Goal: Transaction & Acquisition: Obtain resource

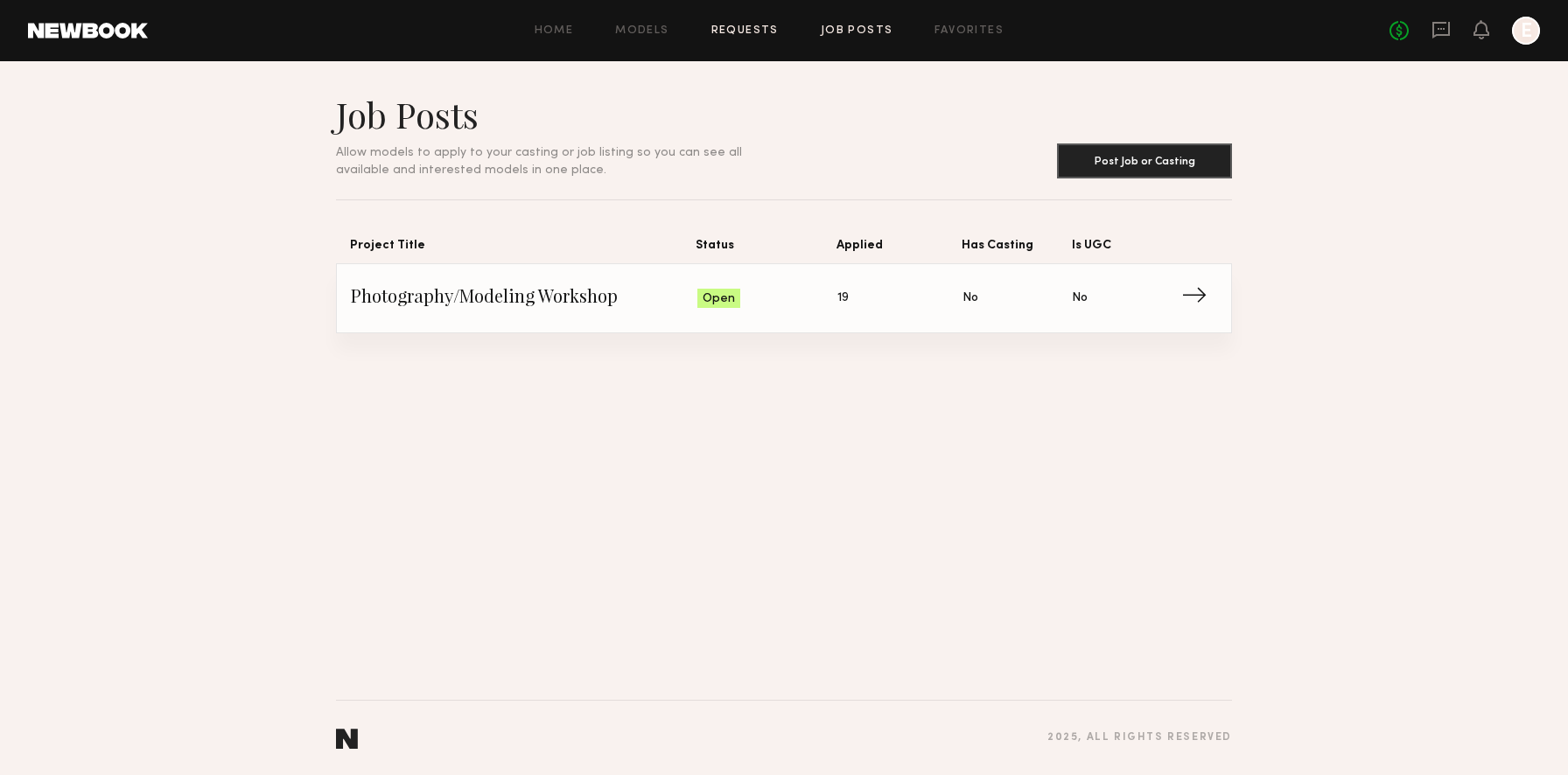
click at [734, 30] on link "Requests" at bounding box center [745, 31] width 68 height 11
click at [623, 27] on link "Models" at bounding box center [641, 31] width 54 height 11
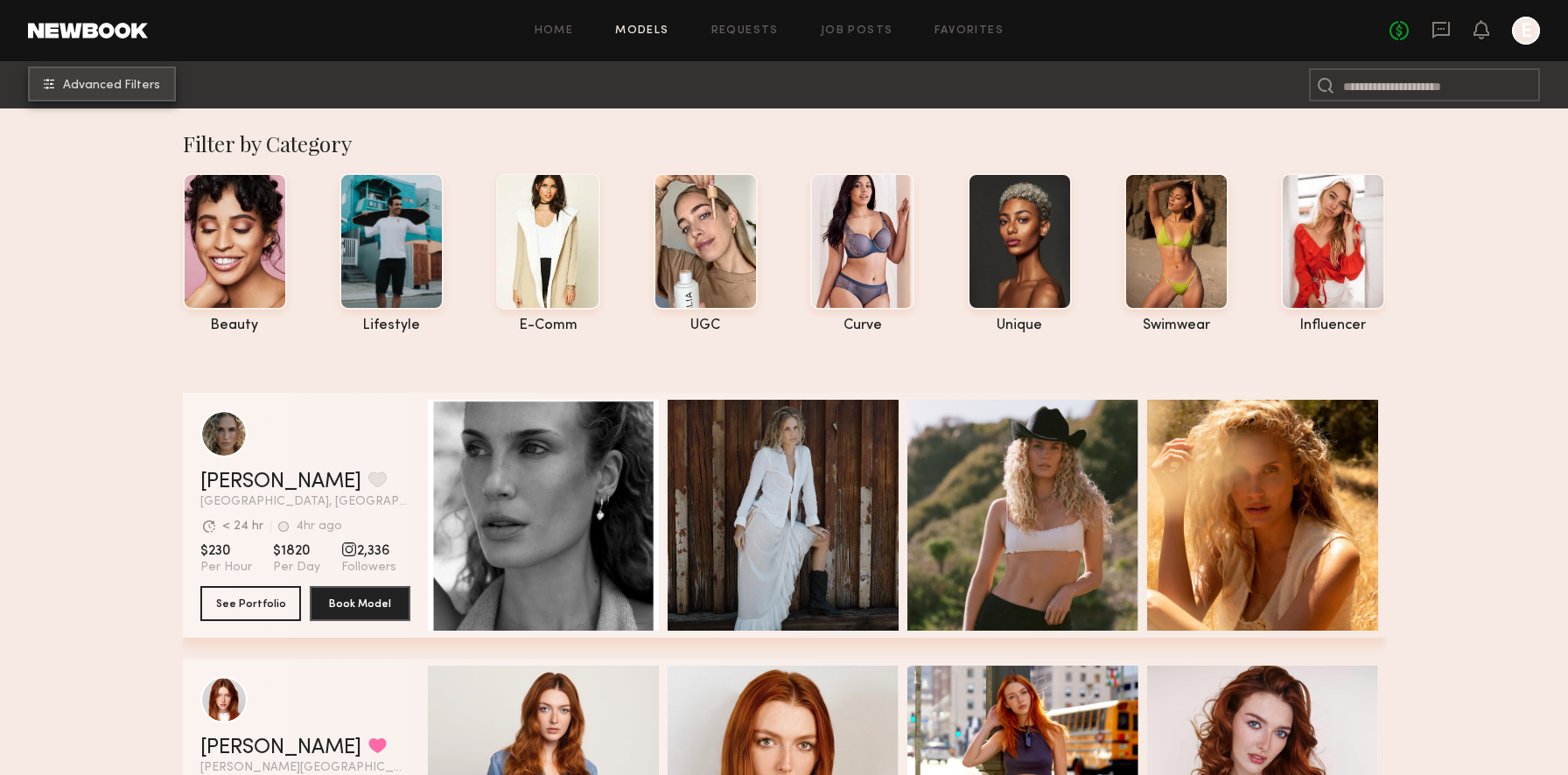
click at [116, 76] on button "Advanced Filters" at bounding box center [102, 84] width 148 height 35
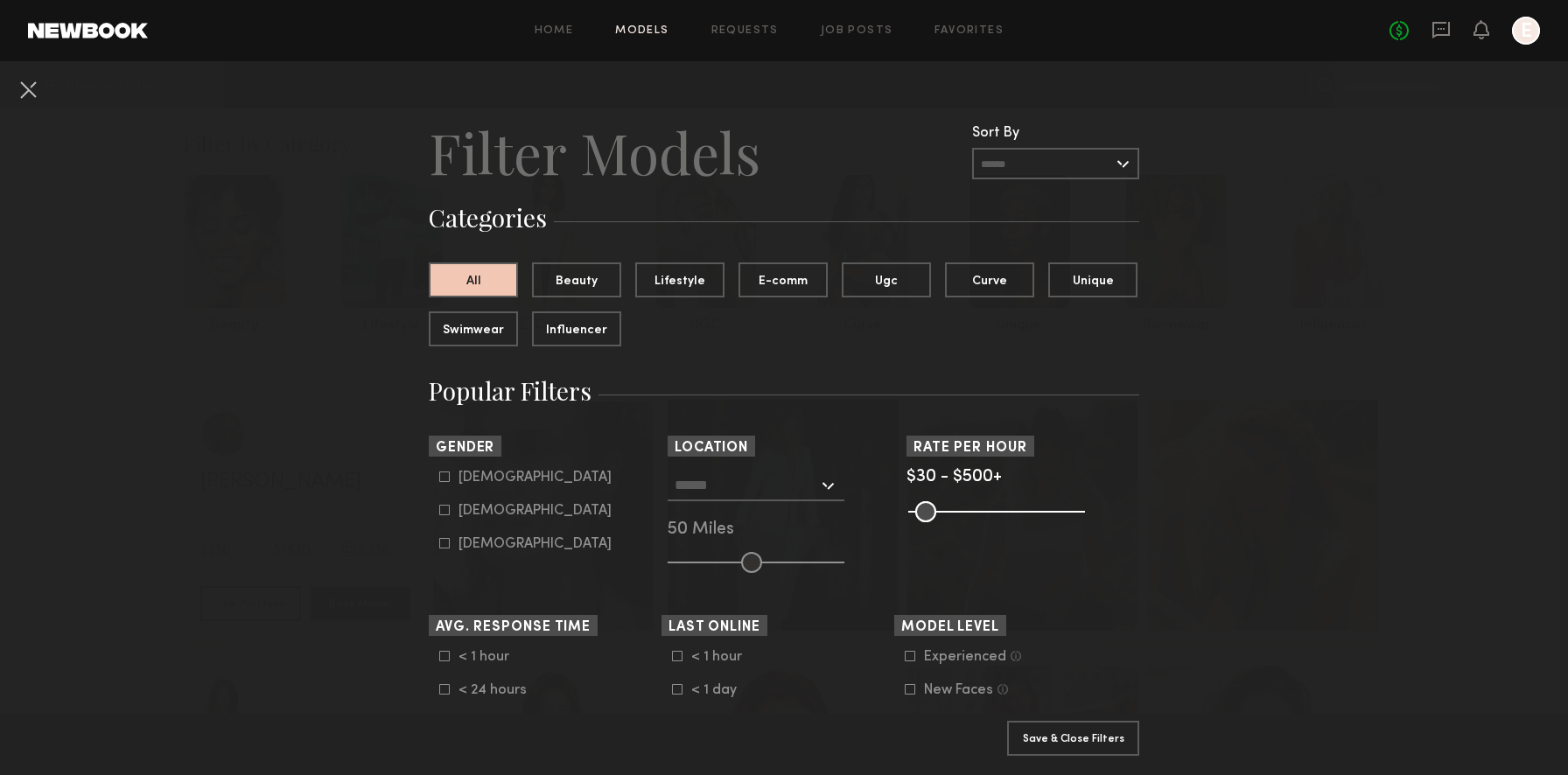
click at [760, 477] on input "text" at bounding box center [746, 485] width 143 height 30
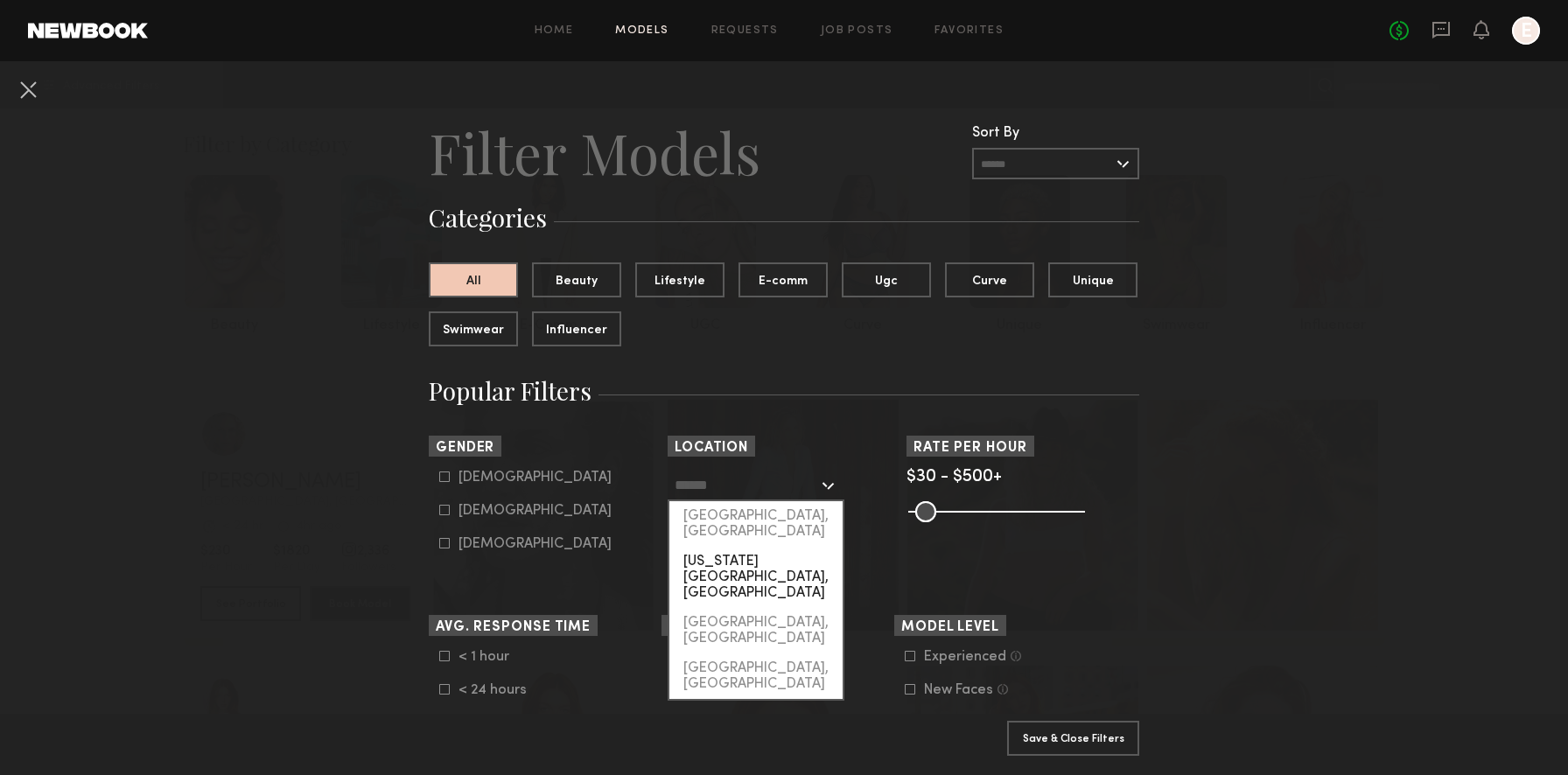
click at [761, 547] on div "New York City, NY" at bounding box center [756, 577] width 173 height 61
type input "**********"
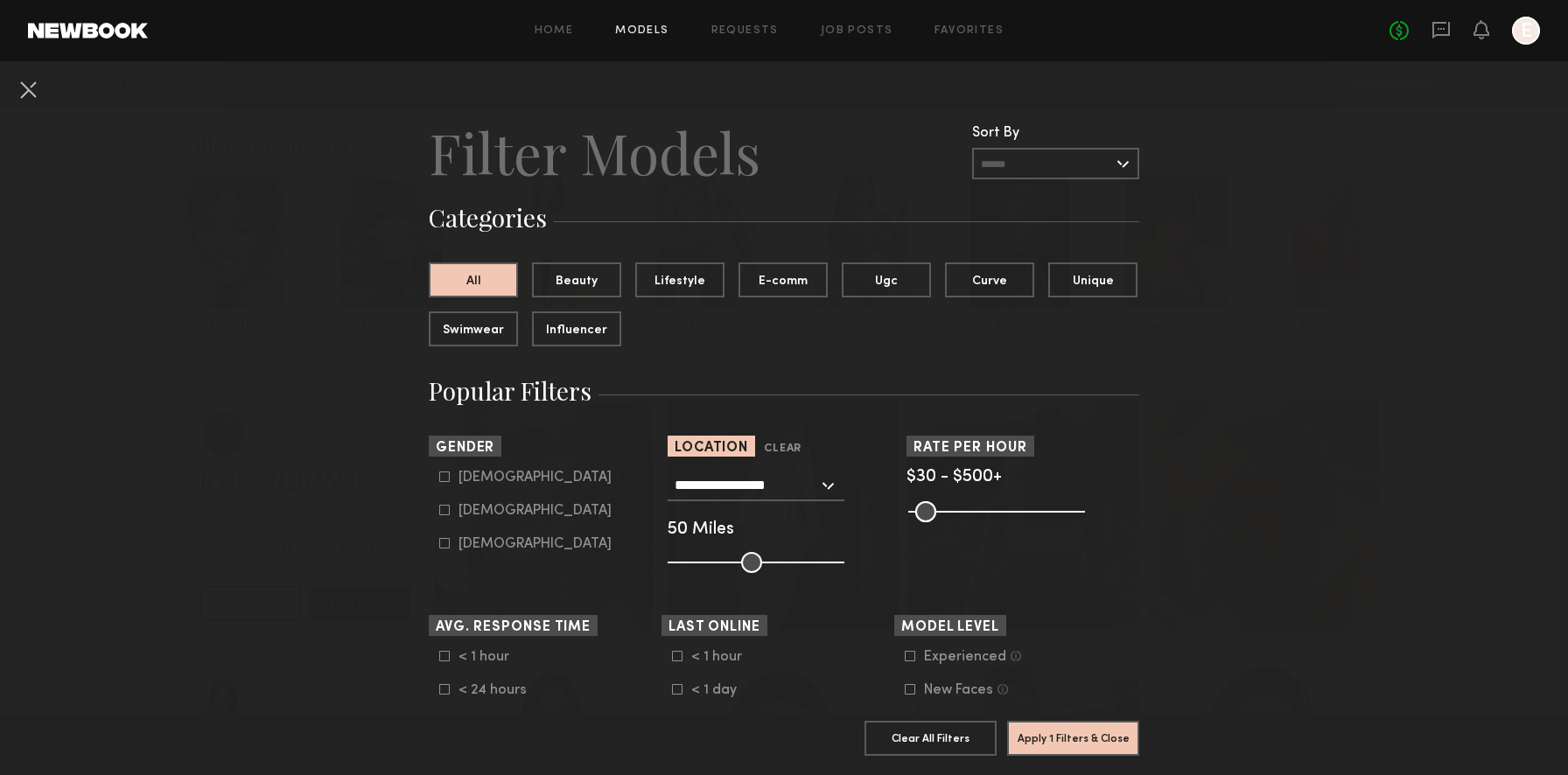
click at [486, 516] on div "Female" at bounding box center [535, 510] width 153 height 10
type input "**"
click at [1073, 729] on button "Apply 2 Filters & Close" at bounding box center [1073, 737] width 132 height 35
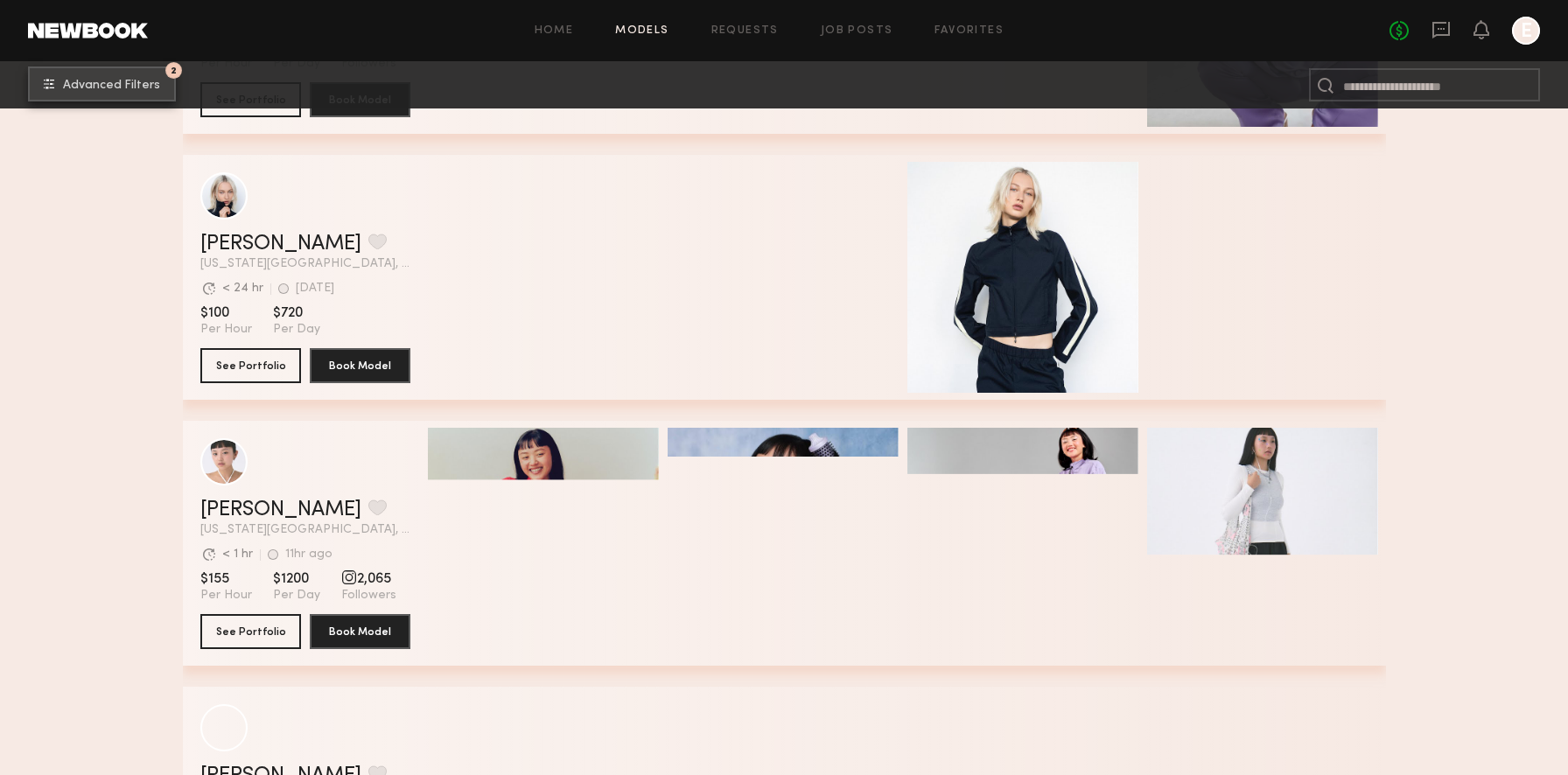
scroll to position [1323, 0]
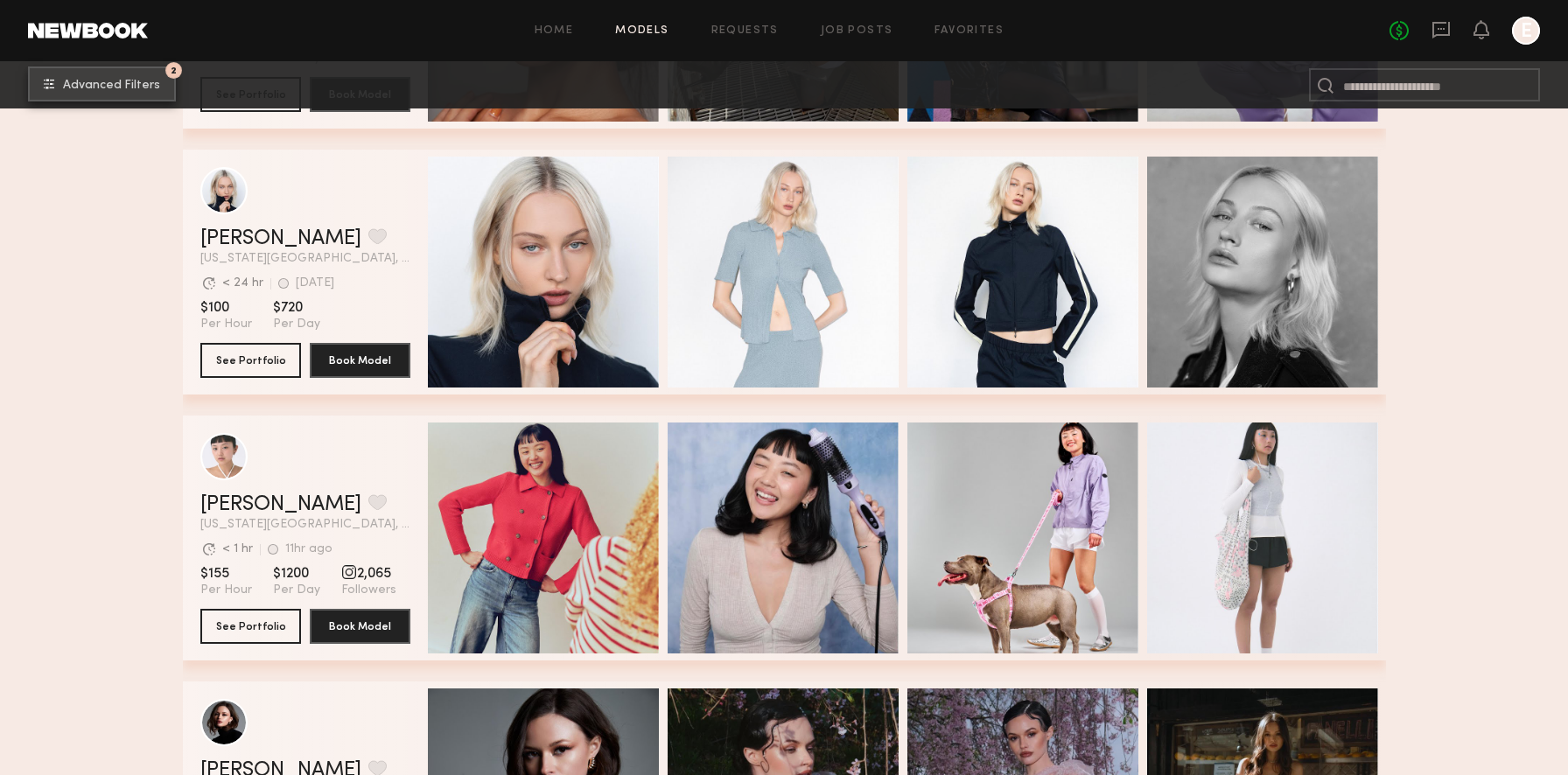
click at [28, 67] on button "2 Advanced Filters" at bounding box center [102, 84] width 148 height 35
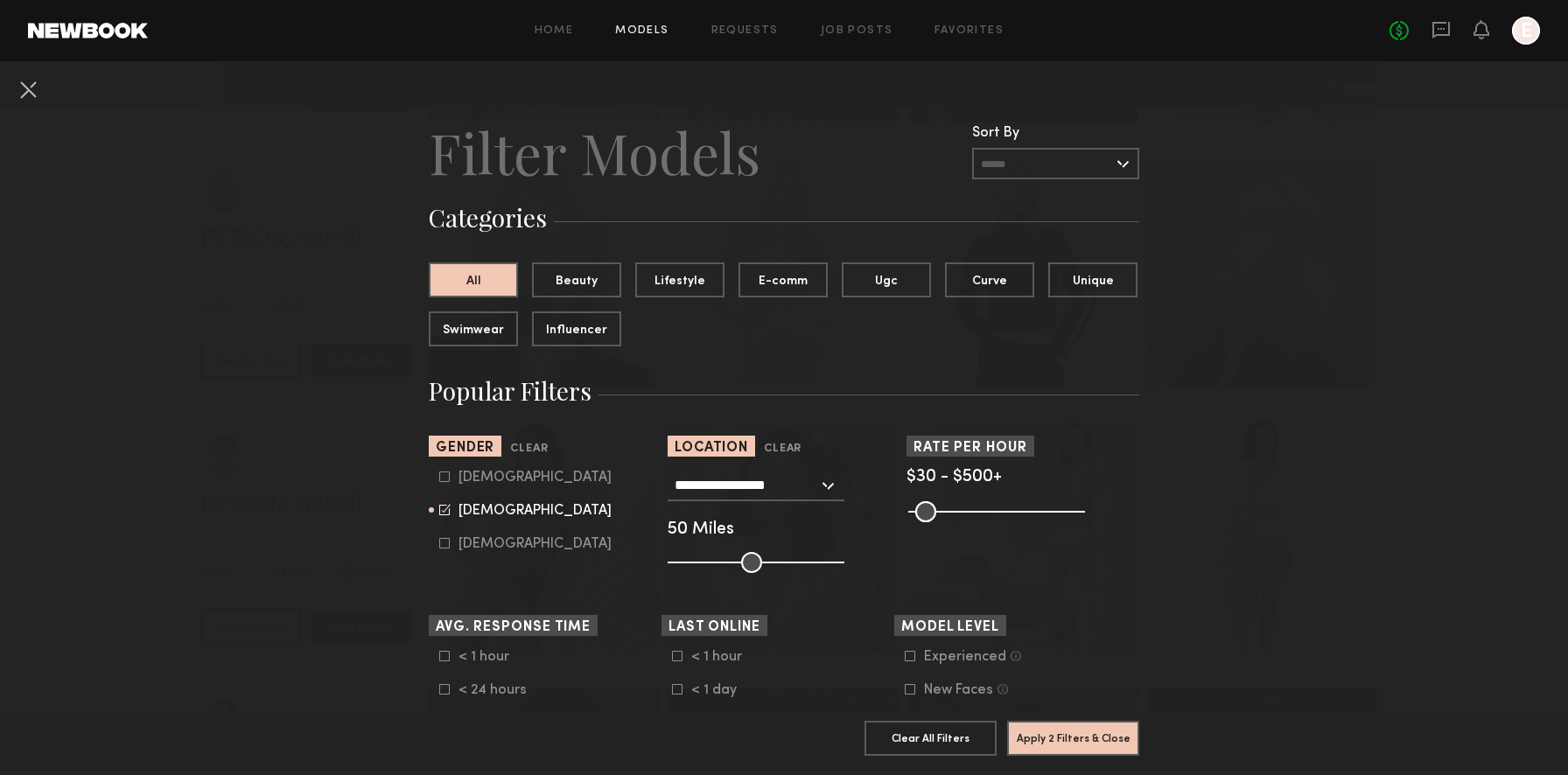
click at [1011, 170] on input "text" at bounding box center [1056, 163] width 168 height 31
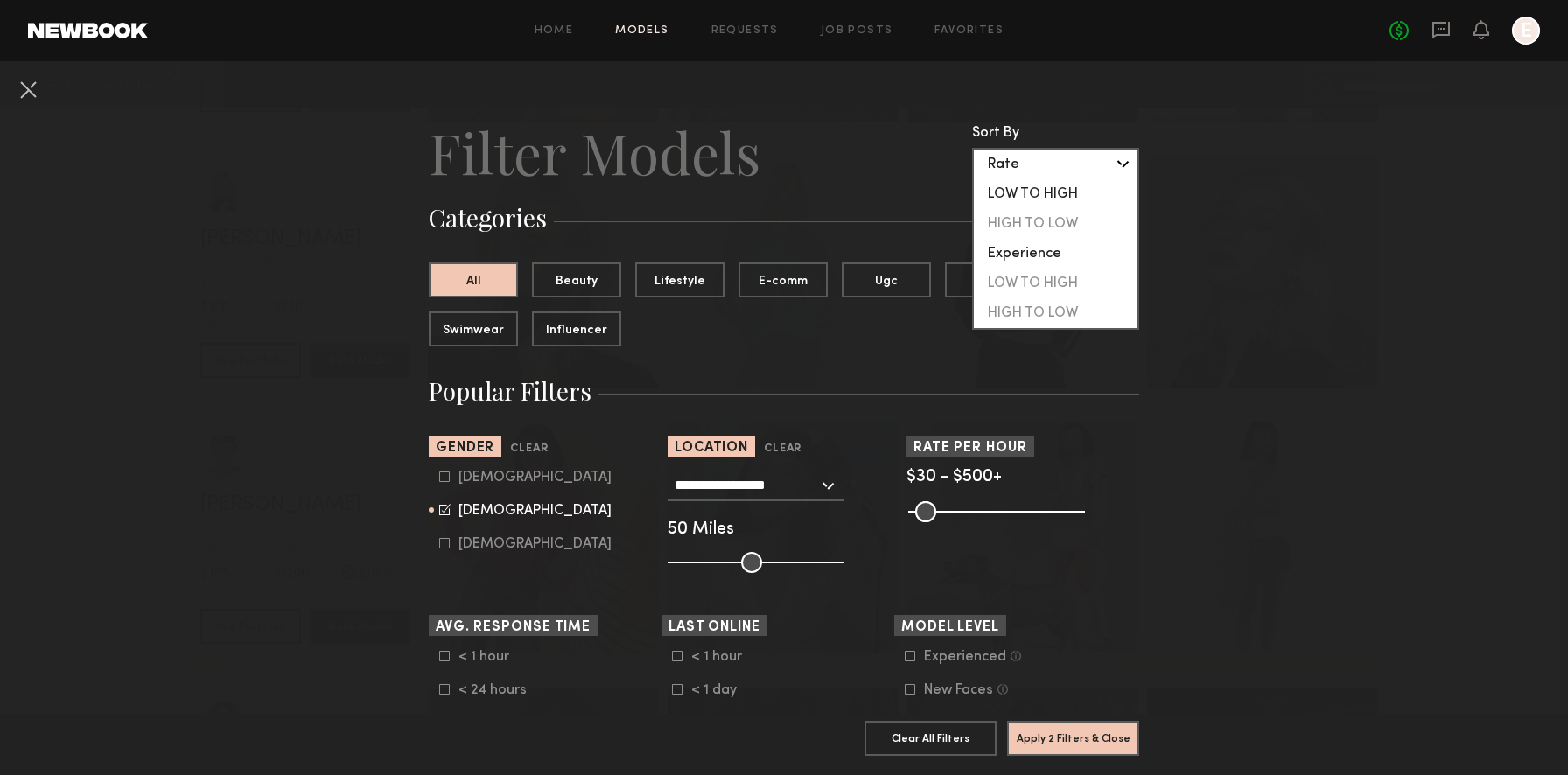
click at [1007, 197] on div "LOW TO HIGH" at bounding box center [1055, 195] width 164 height 30
type input "**********"
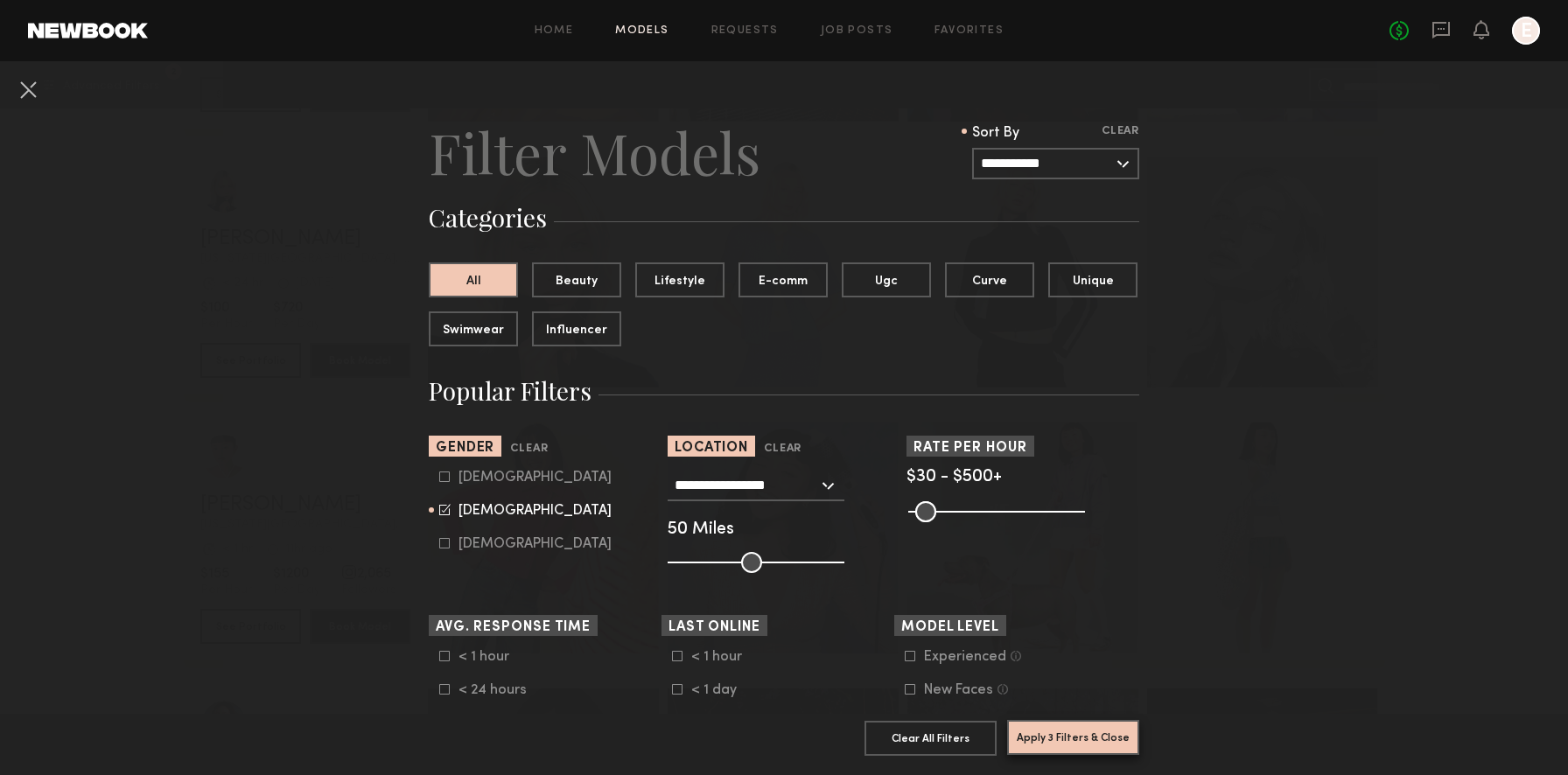
click at [1093, 743] on button "Apply 3 Filters & Close" at bounding box center [1073, 737] width 132 height 35
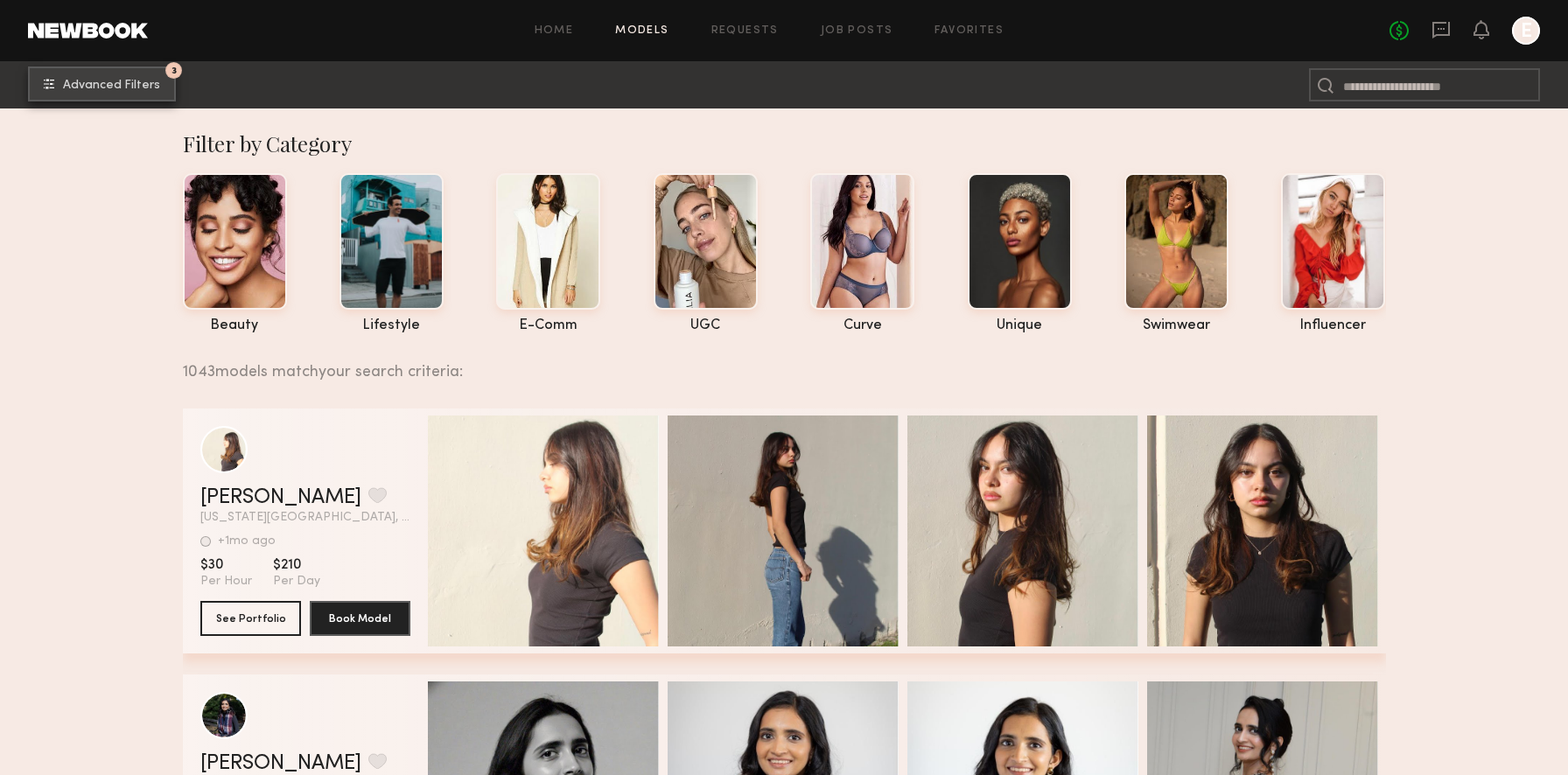
click at [164, 86] on button "3 Advanced Filters" at bounding box center [102, 84] width 148 height 35
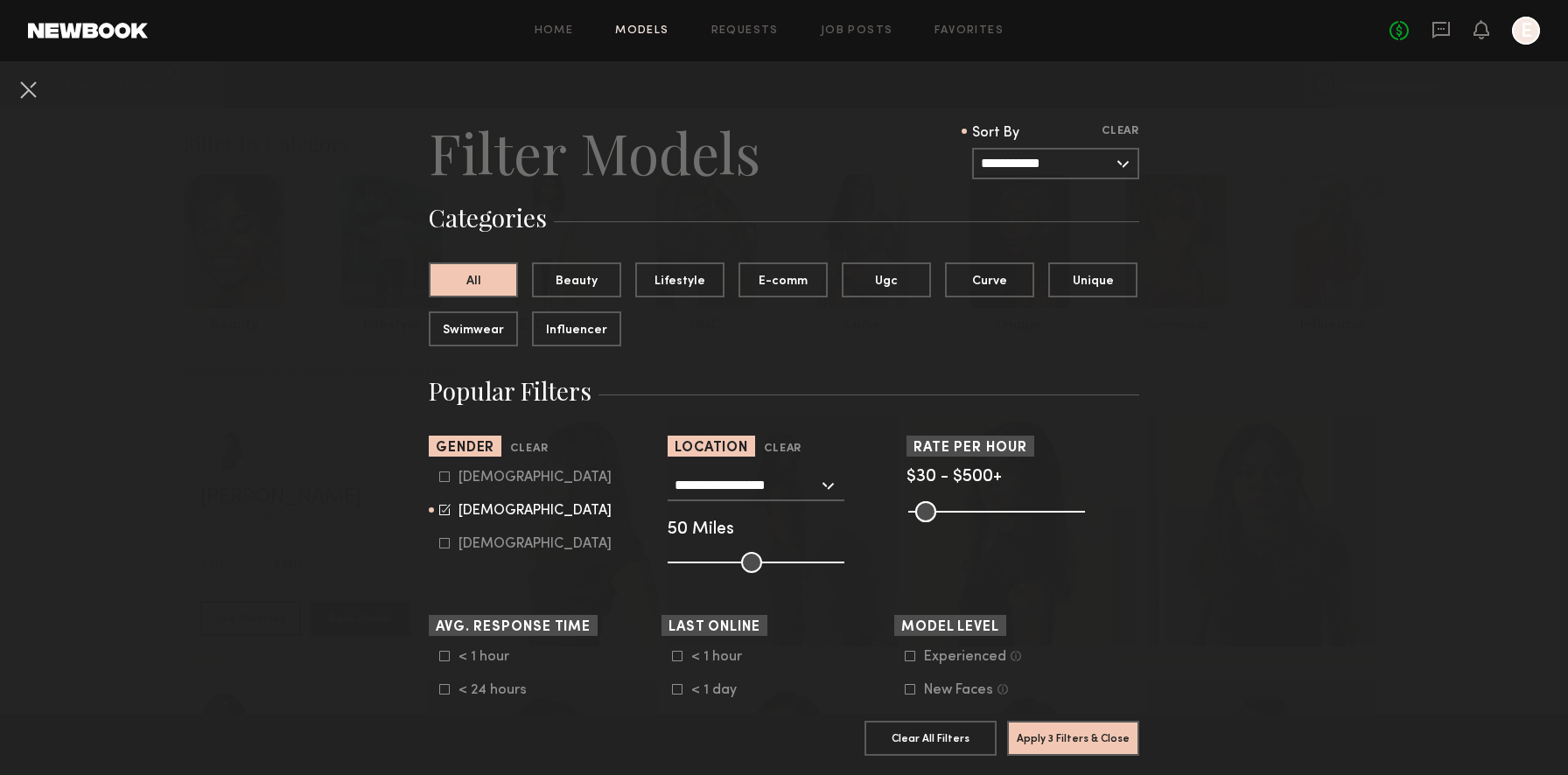
click at [826, 489] on div "**********" at bounding box center [756, 485] width 177 height 31
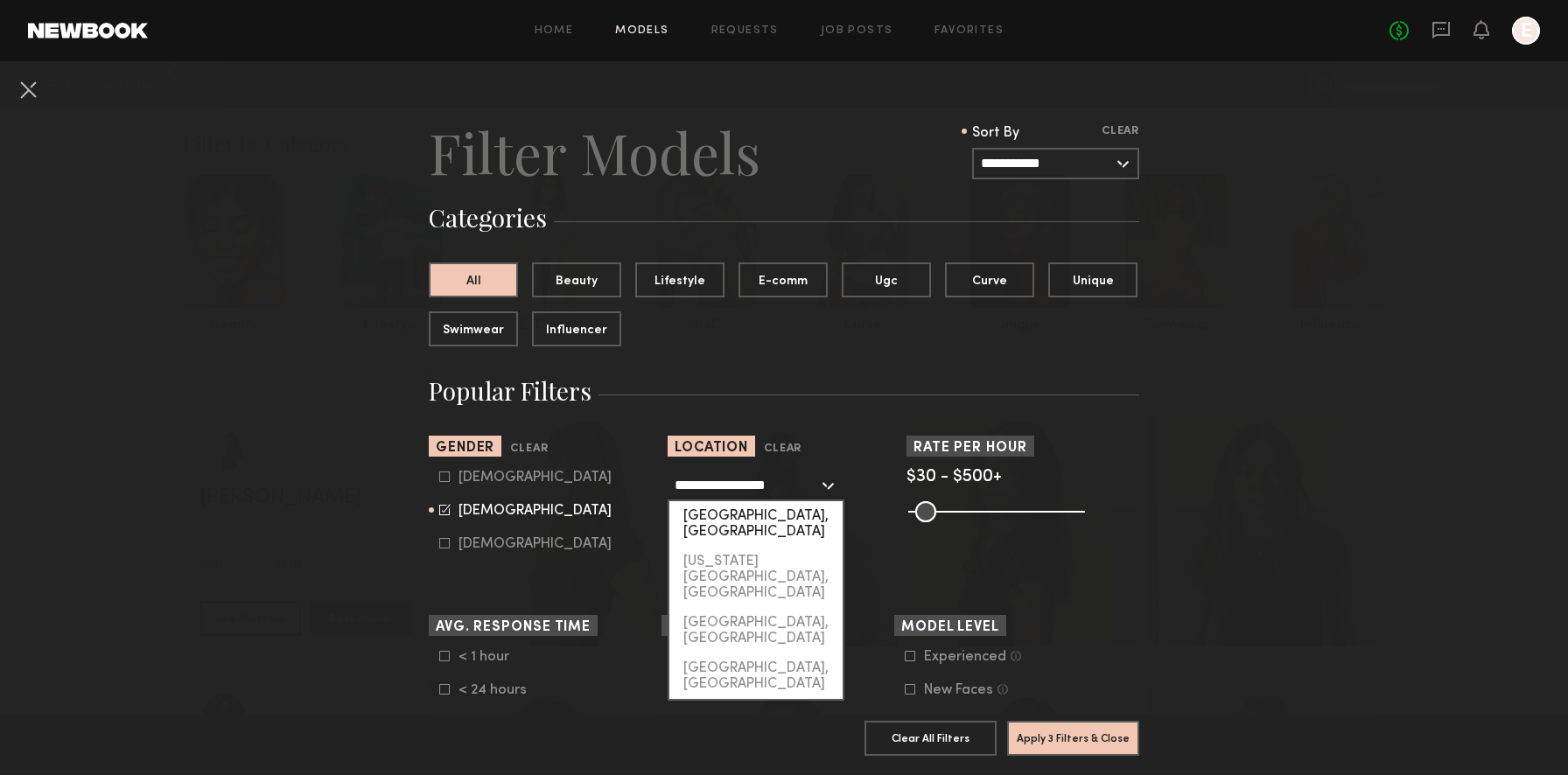
click at [787, 514] on div "Los Angeles, CA" at bounding box center [756, 525] width 173 height 45
type input "**********"
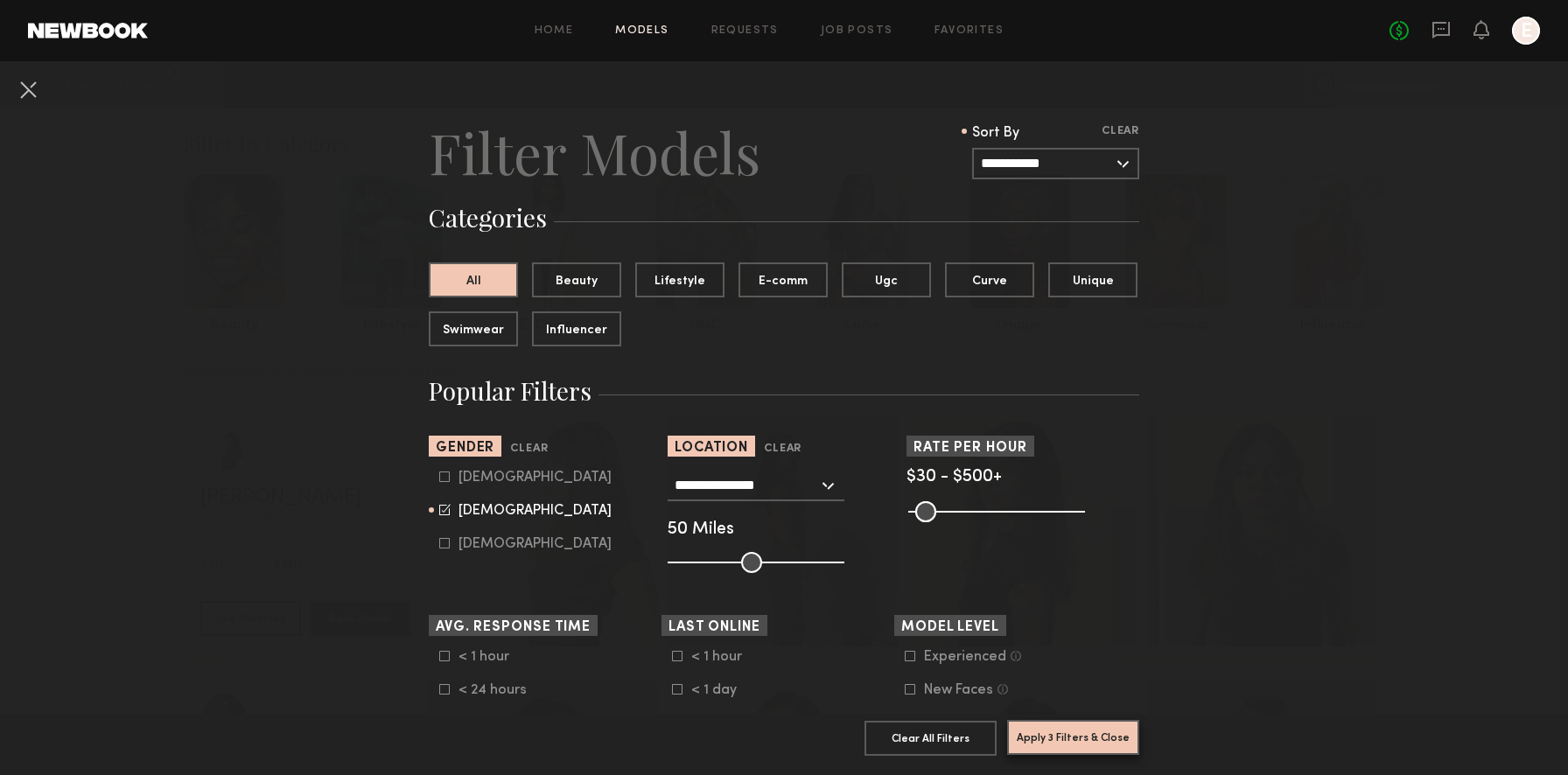
click at [1042, 740] on button "Apply 3 Filters & Close" at bounding box center [1073, 737] width 132 height 35
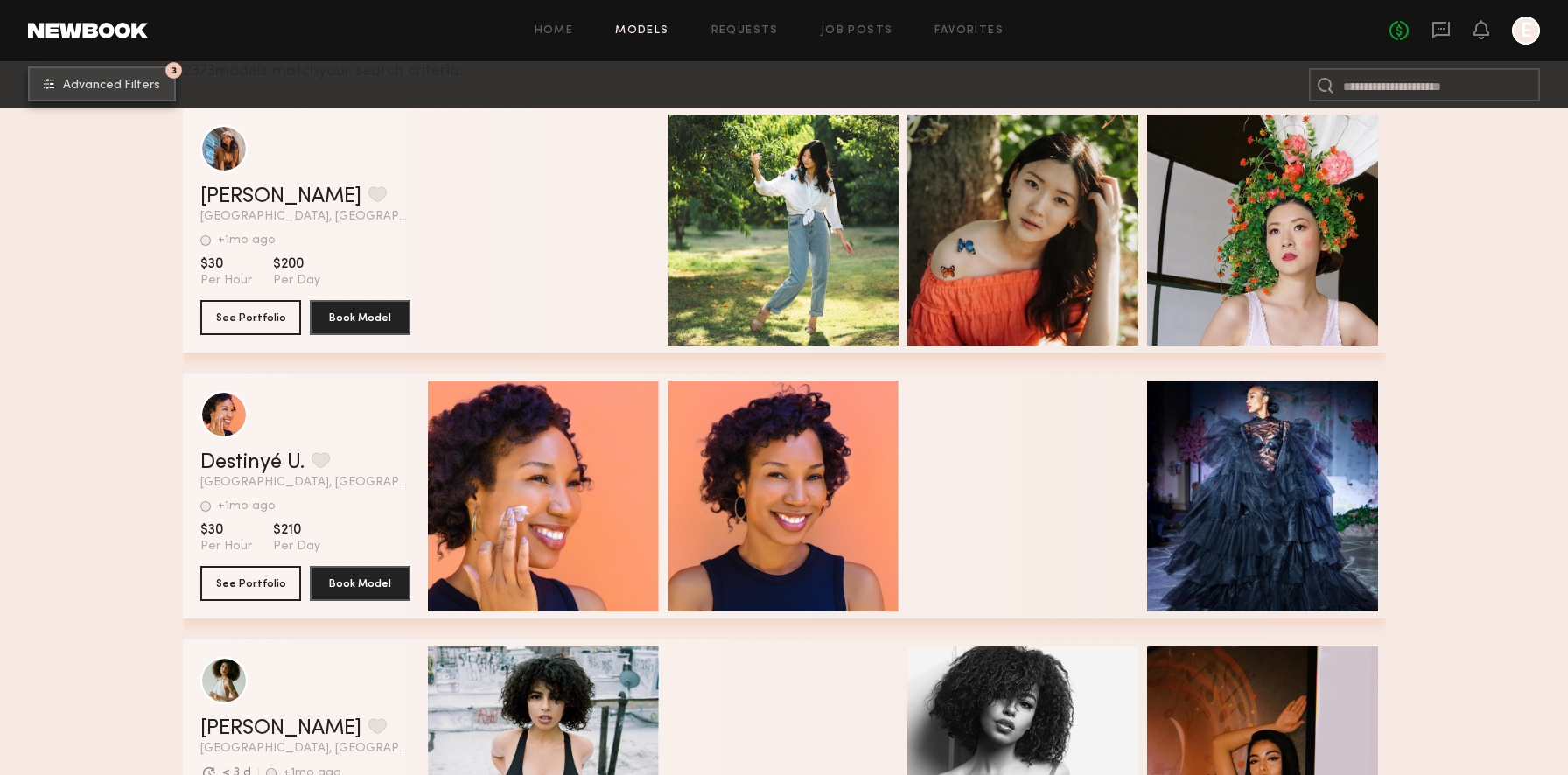
scroll to position [545, 0]
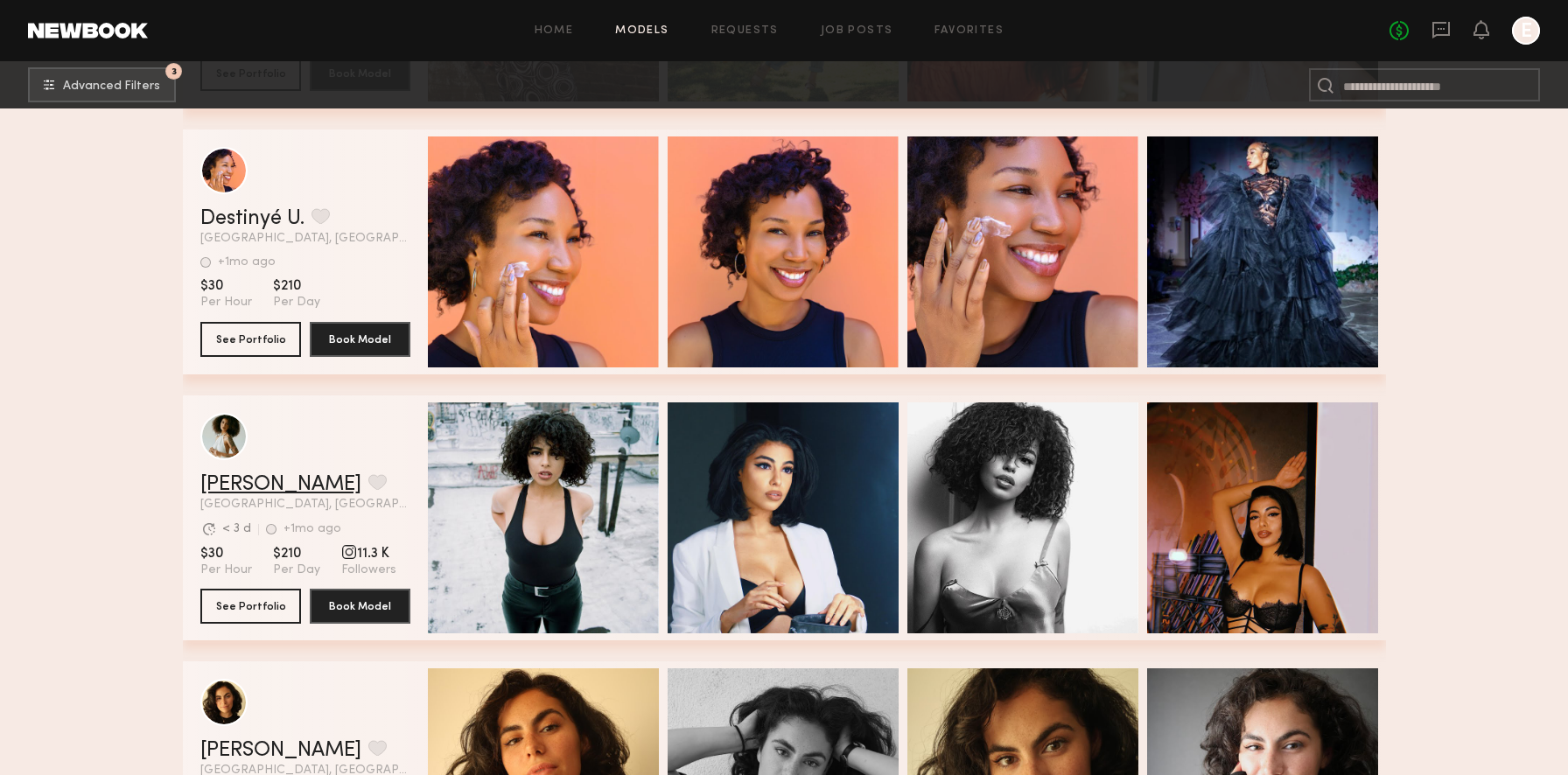
click at [239, 477] on link "Stephanie S." at bounding box center [280, 485] width 161 height 21
click at [297, 483] on link "Stephanie S." at bounding box center [280, 485] width 161 height 21
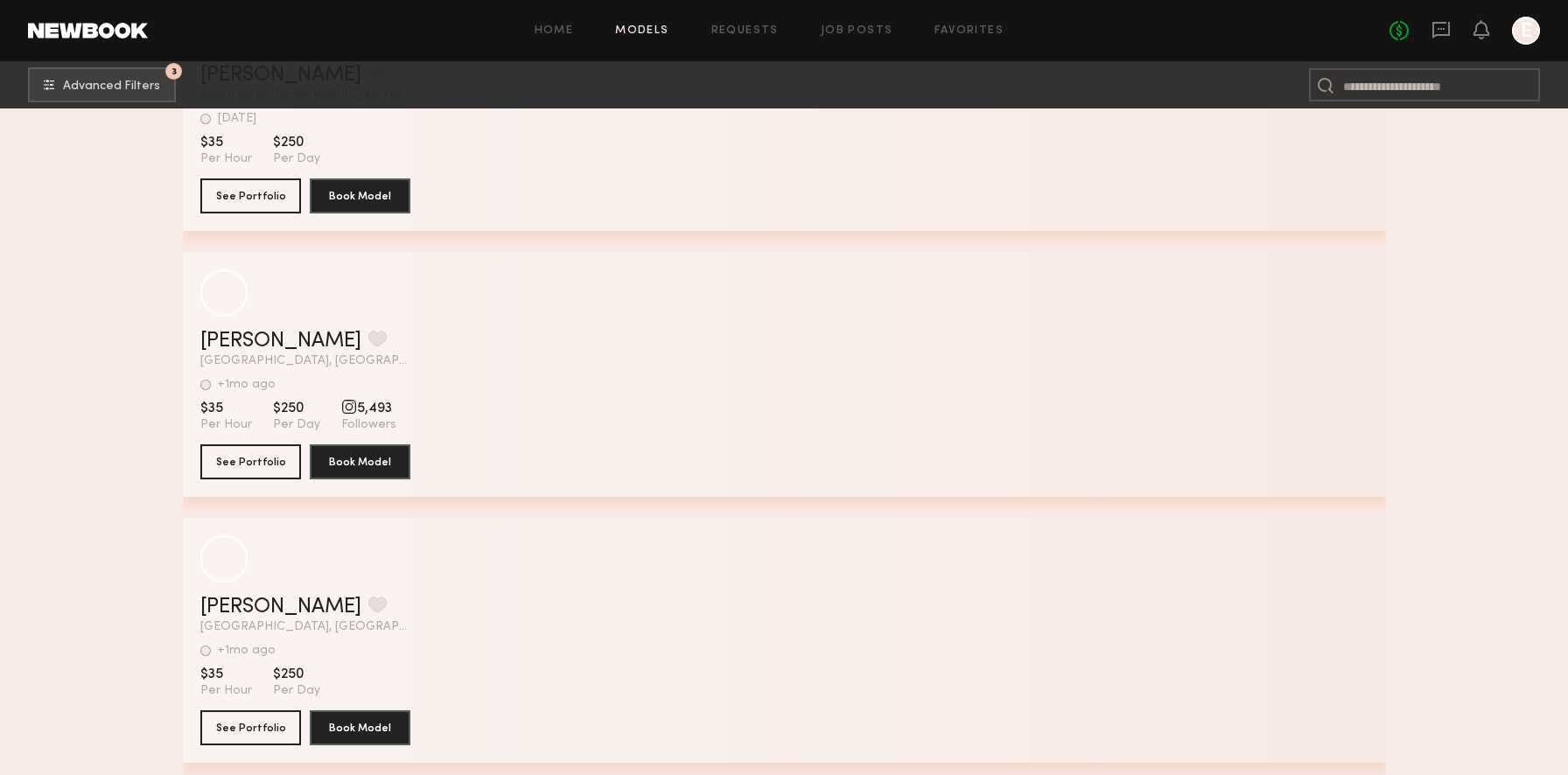
scroll to position [10613, 0]
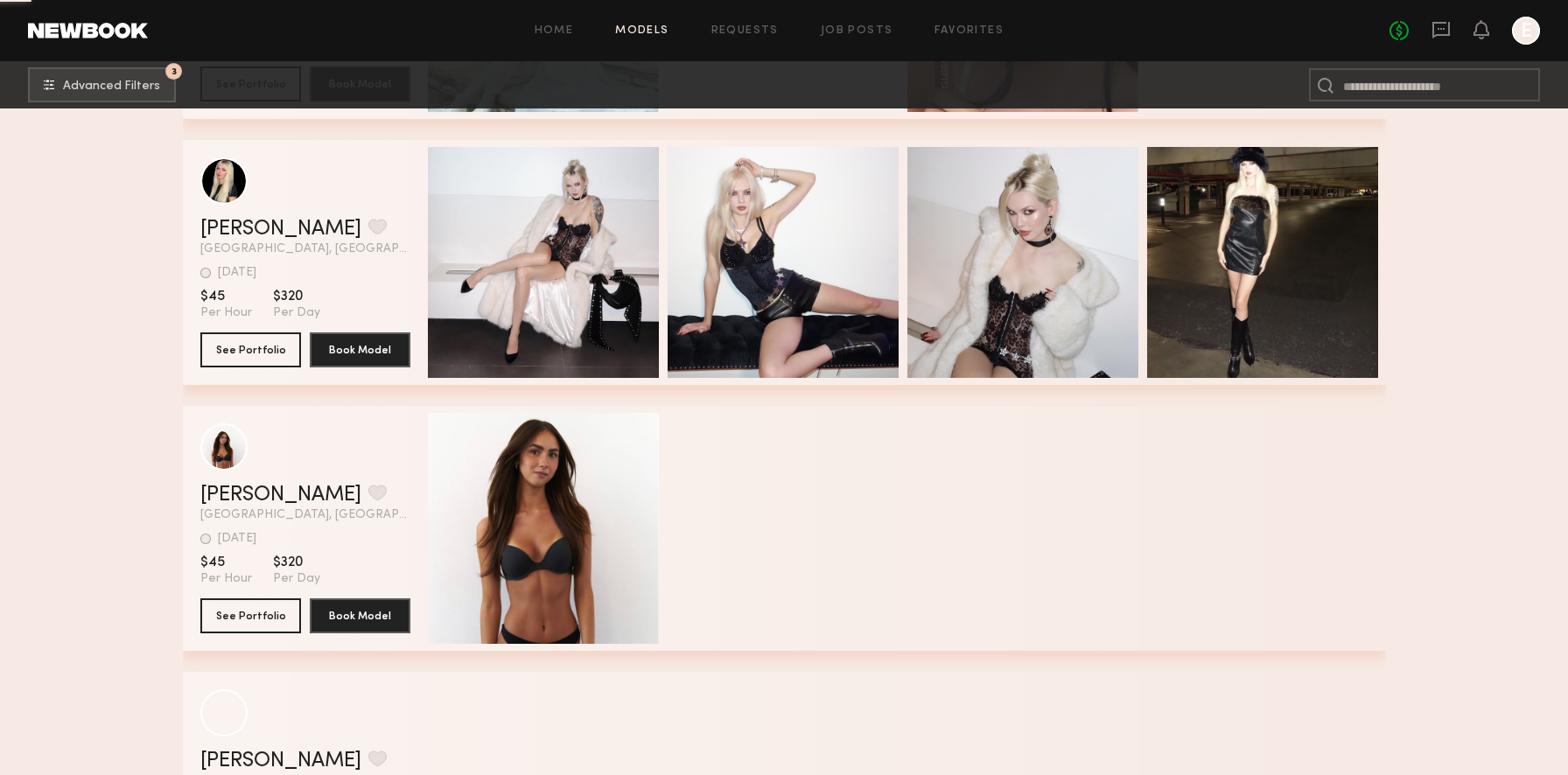
scroll to position [15148, 0]
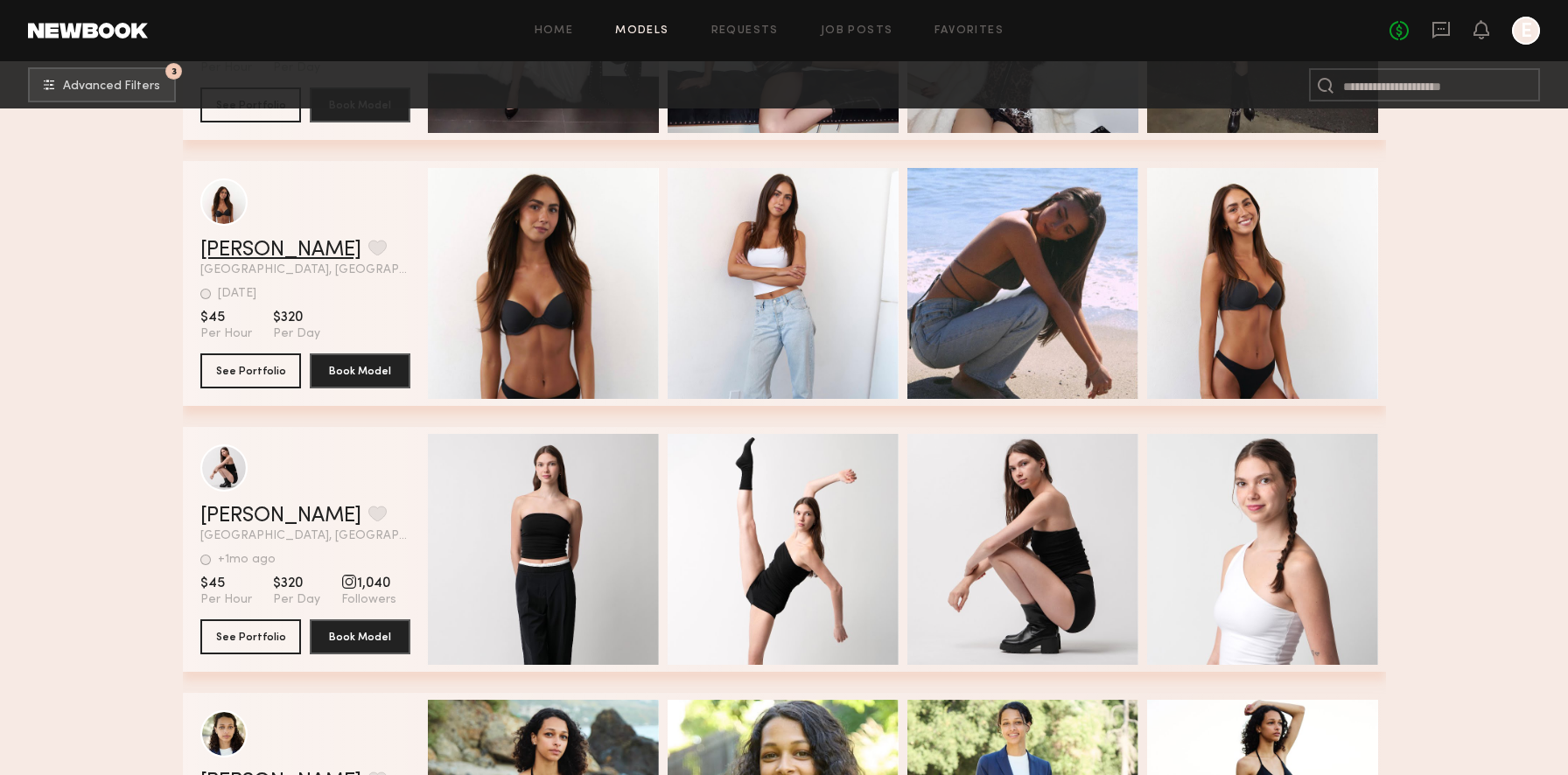
click at [236, 250] on link "Ruby S." at bounding box center [280, 250] width 161 height 21
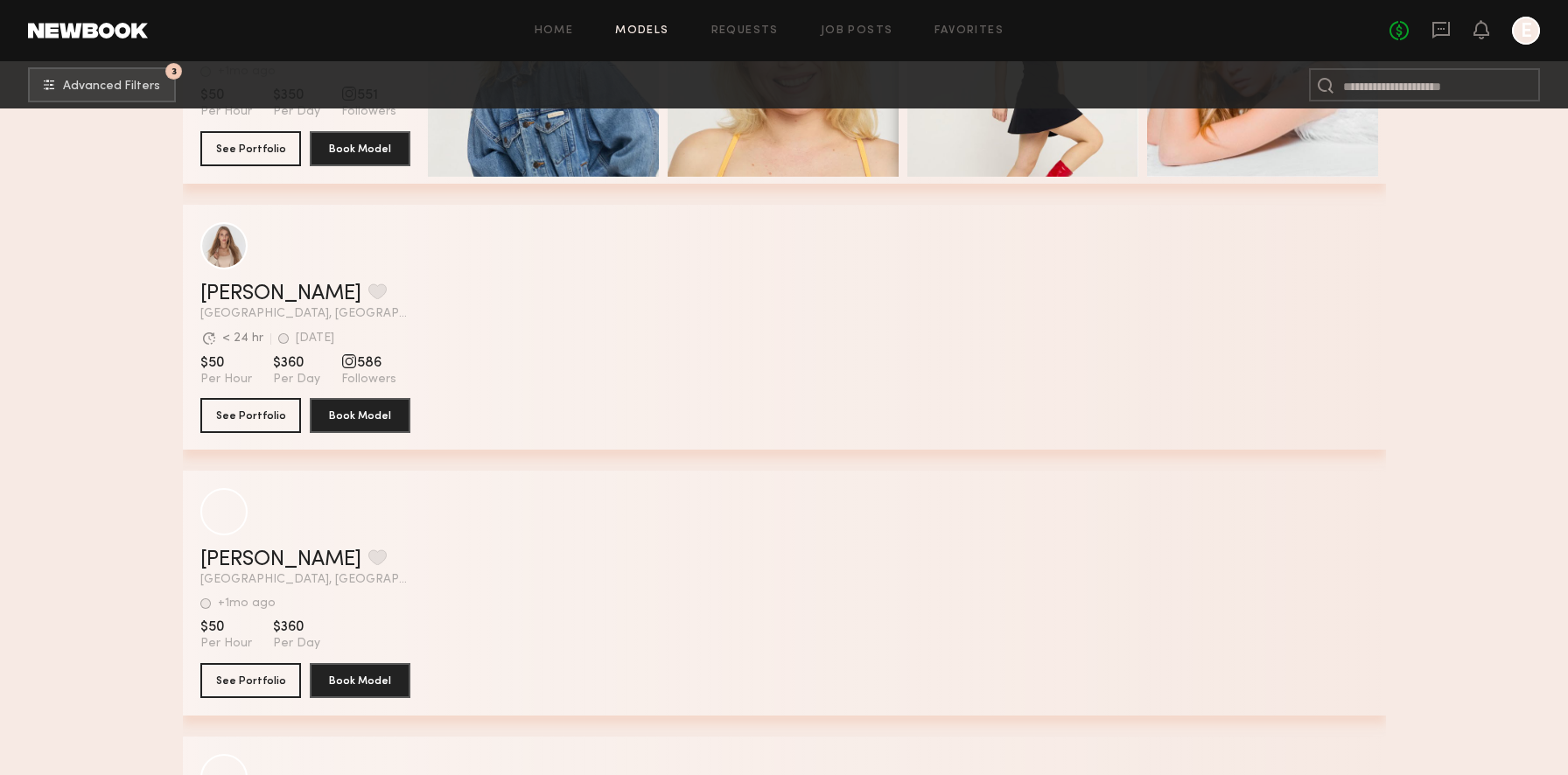
scroll to position [18607, 0]
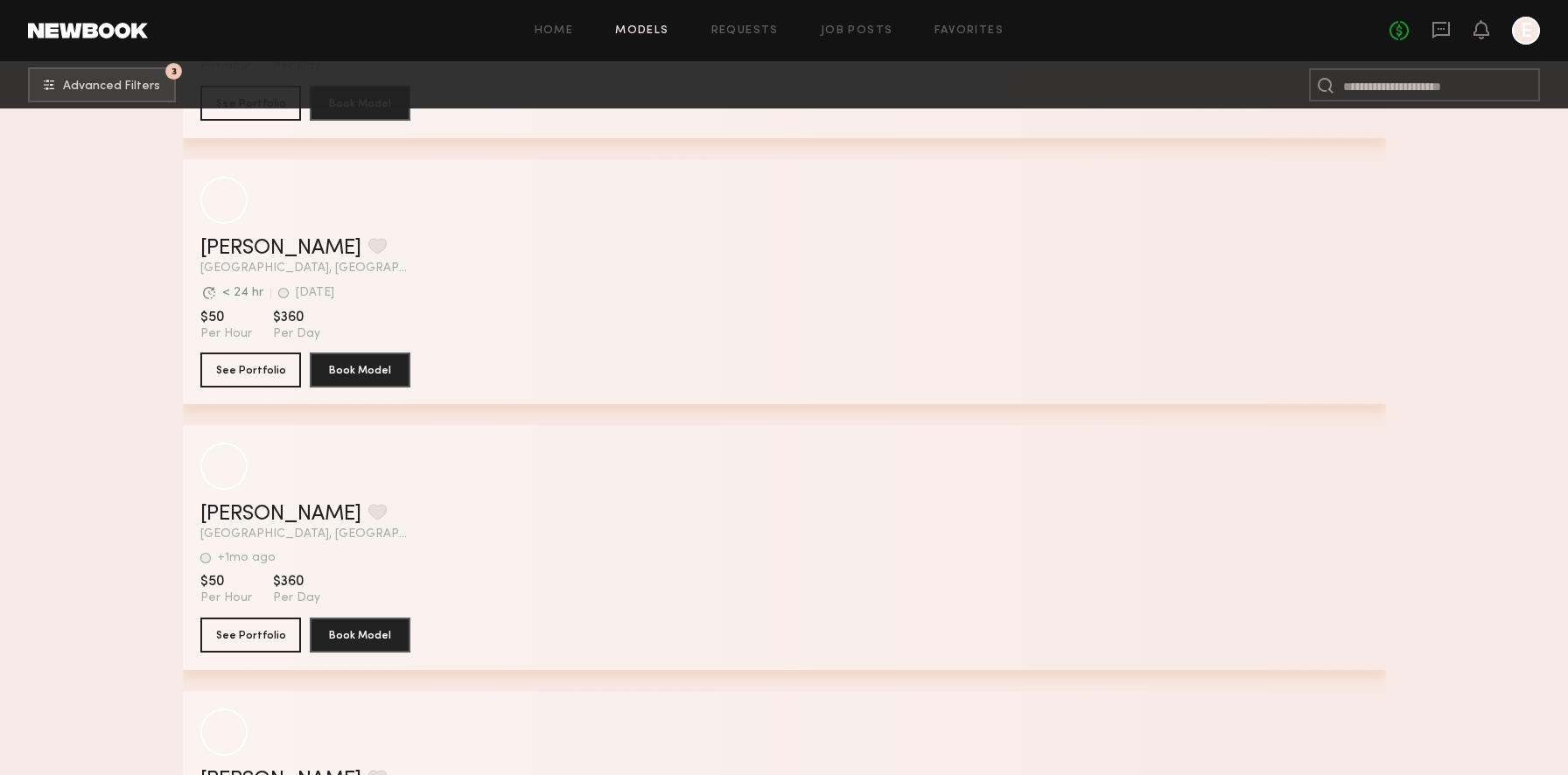
scroll to position [23512, 0]
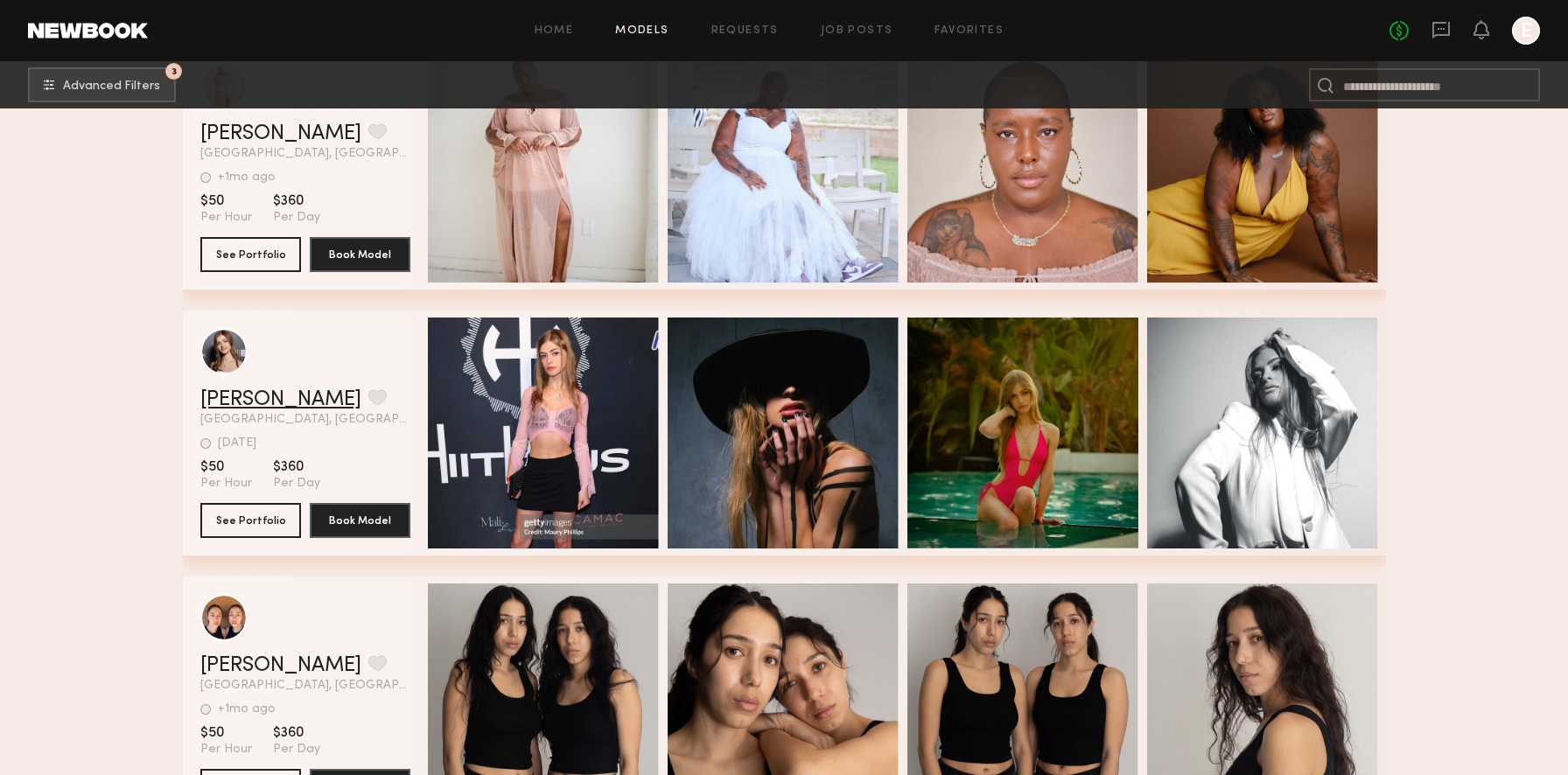
click at [248, 400] on link "Haley J." at bounding box center [280, 400] width 161 height 21
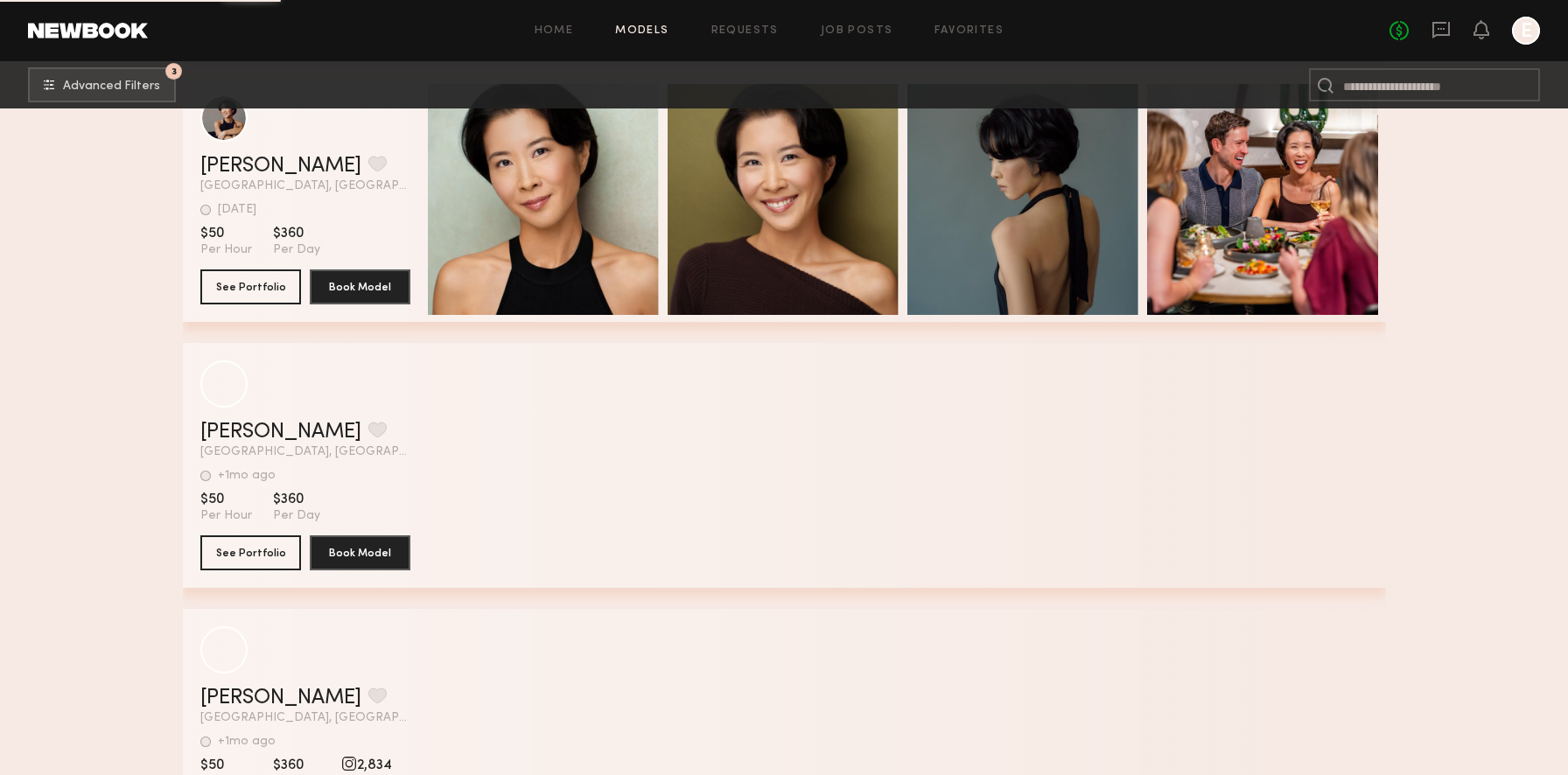
scroll to position [25074, 0]
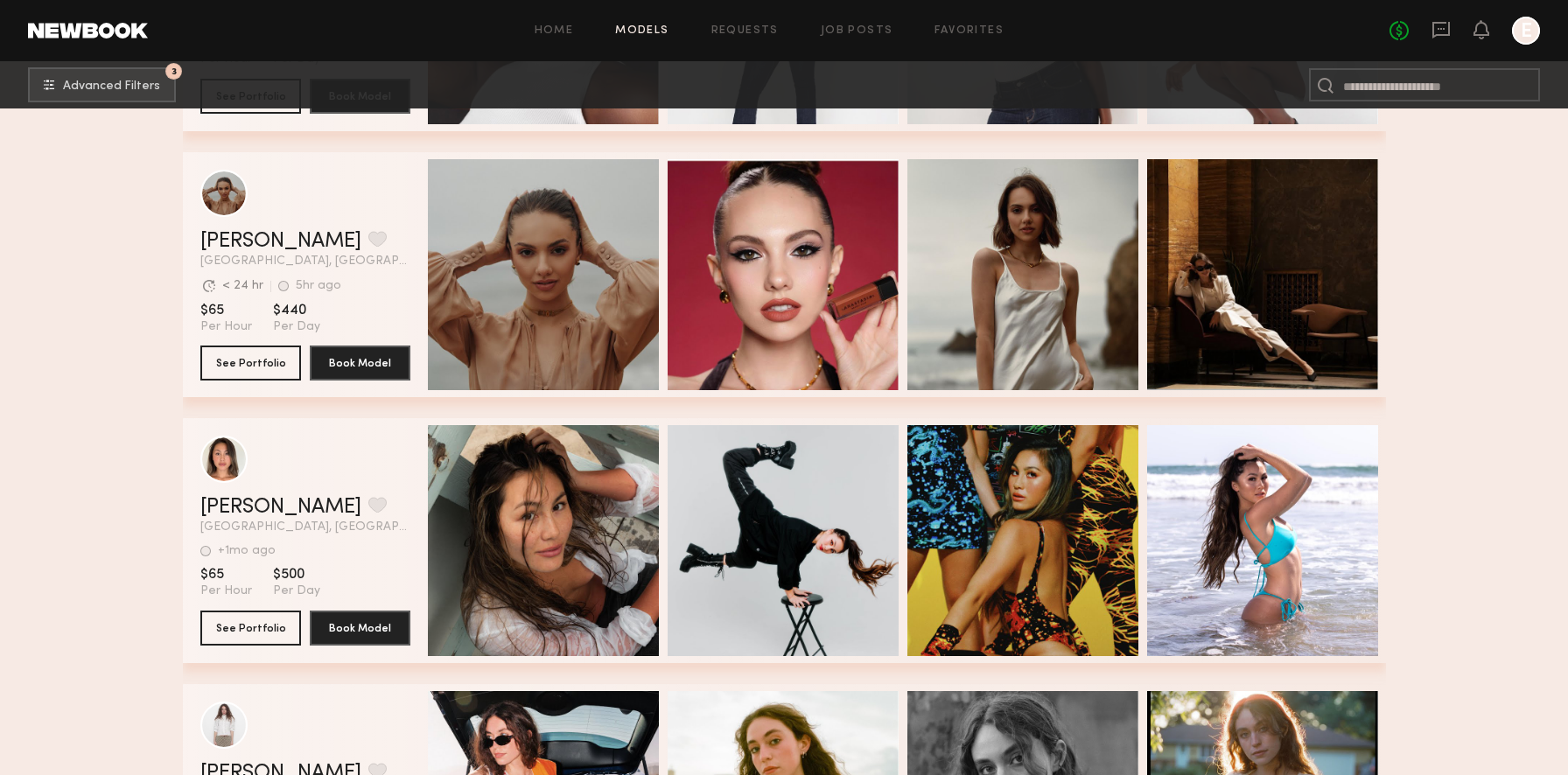
scroll to position [45735, 0]
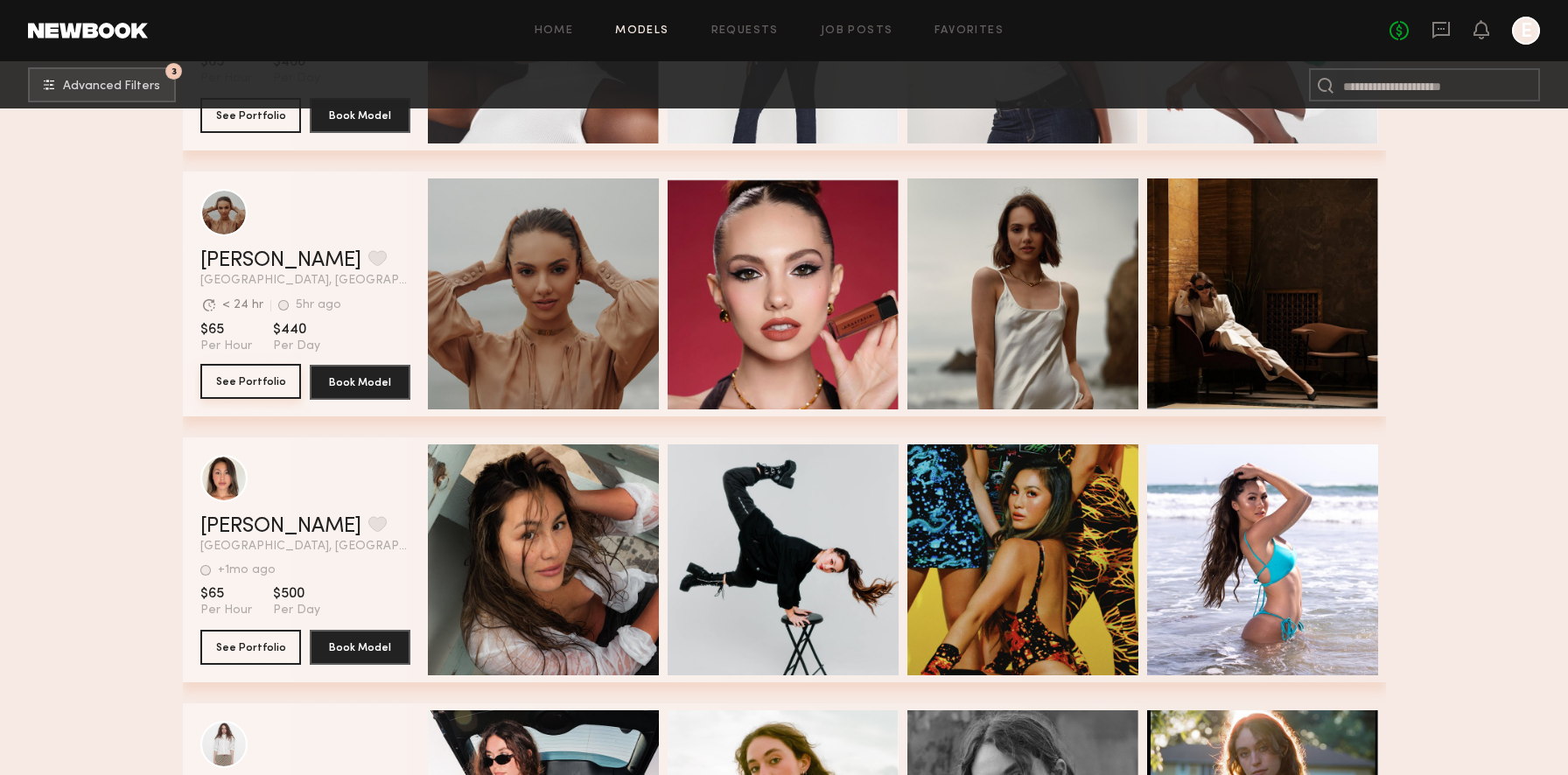
click at [230, 385] on button "See Portfolio" at bounding box center [250, 381] width 101 height 35
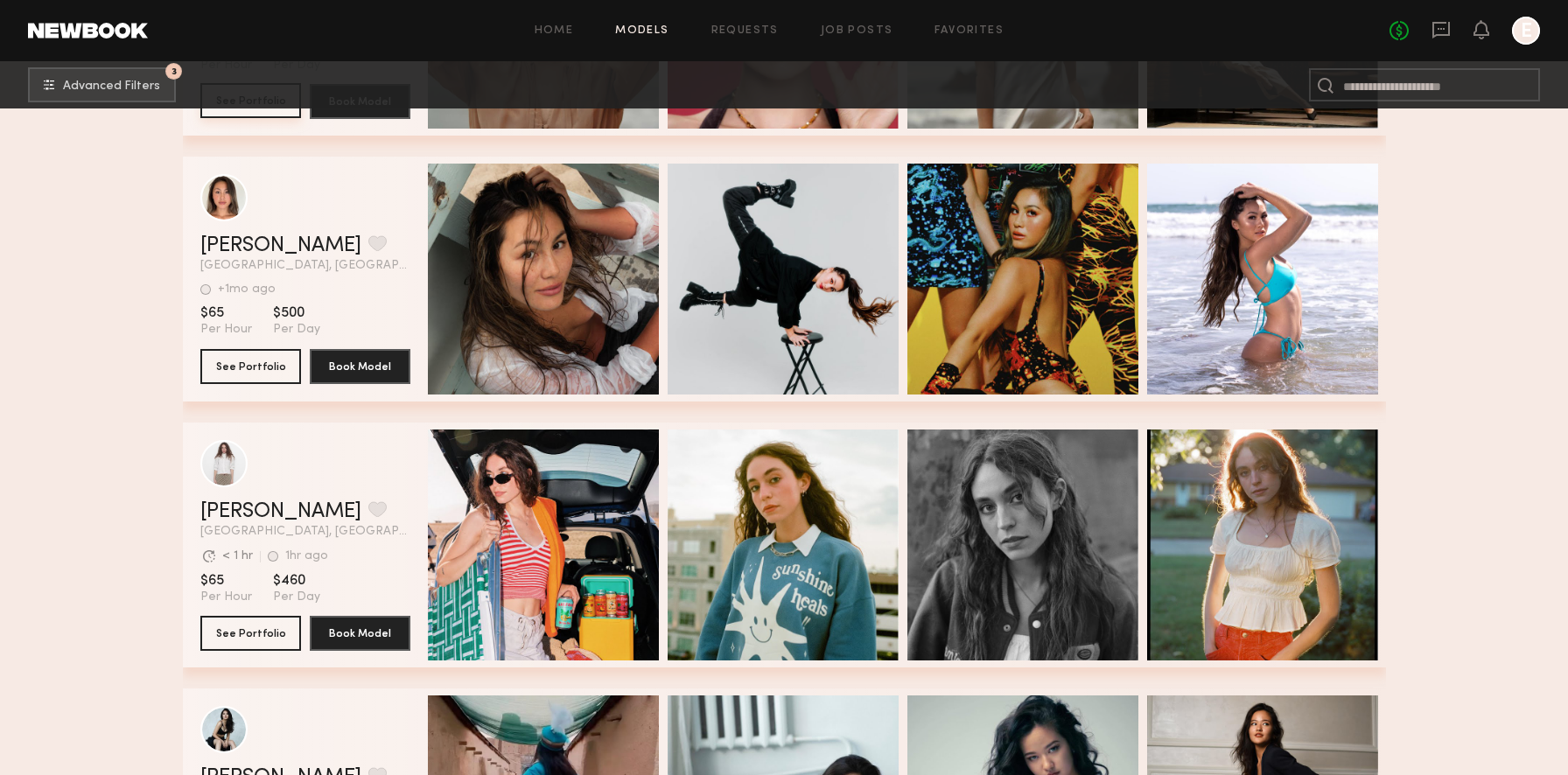
scroll to position [46092, 0]
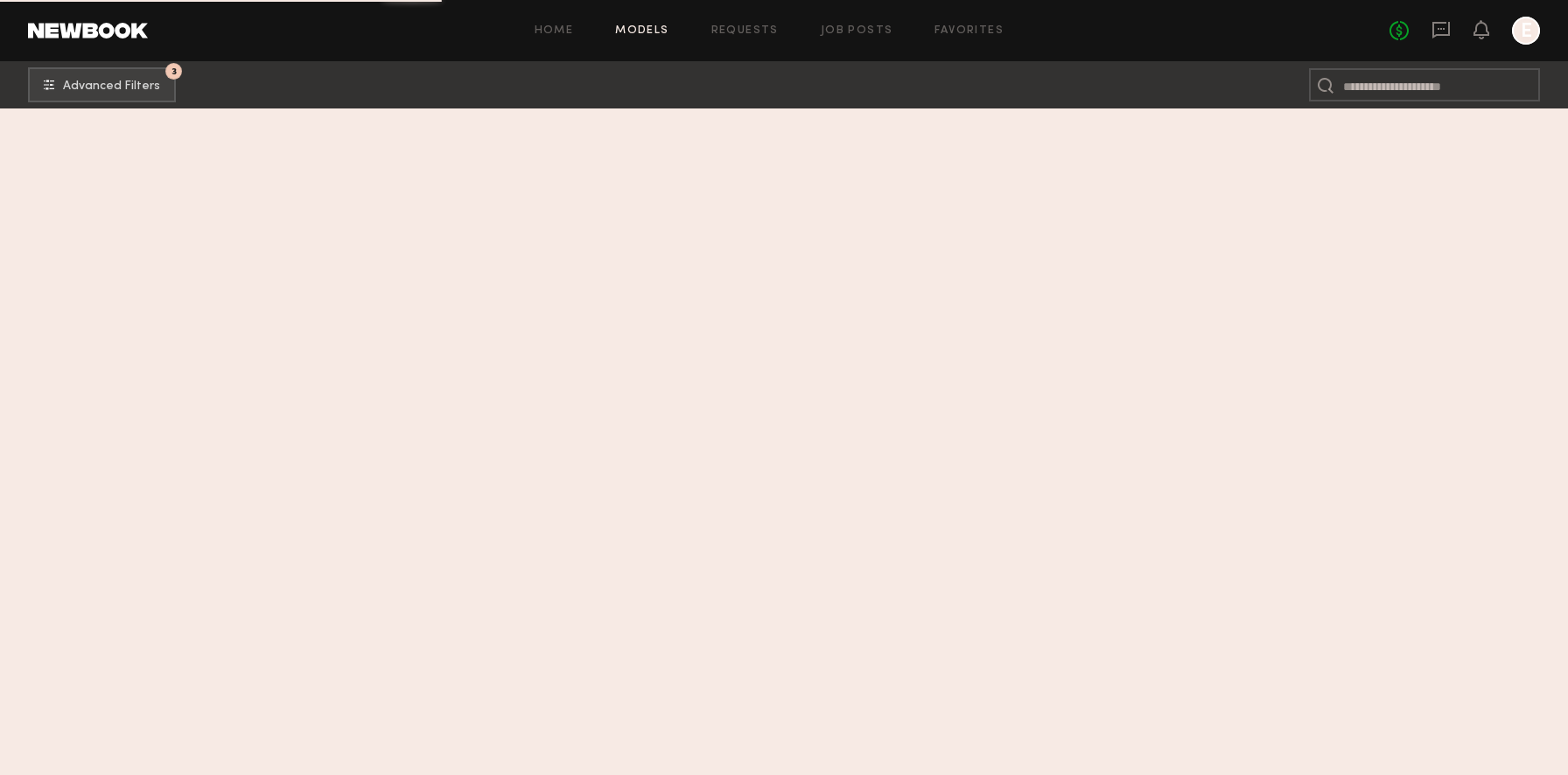
scroll to position [52036, 0]
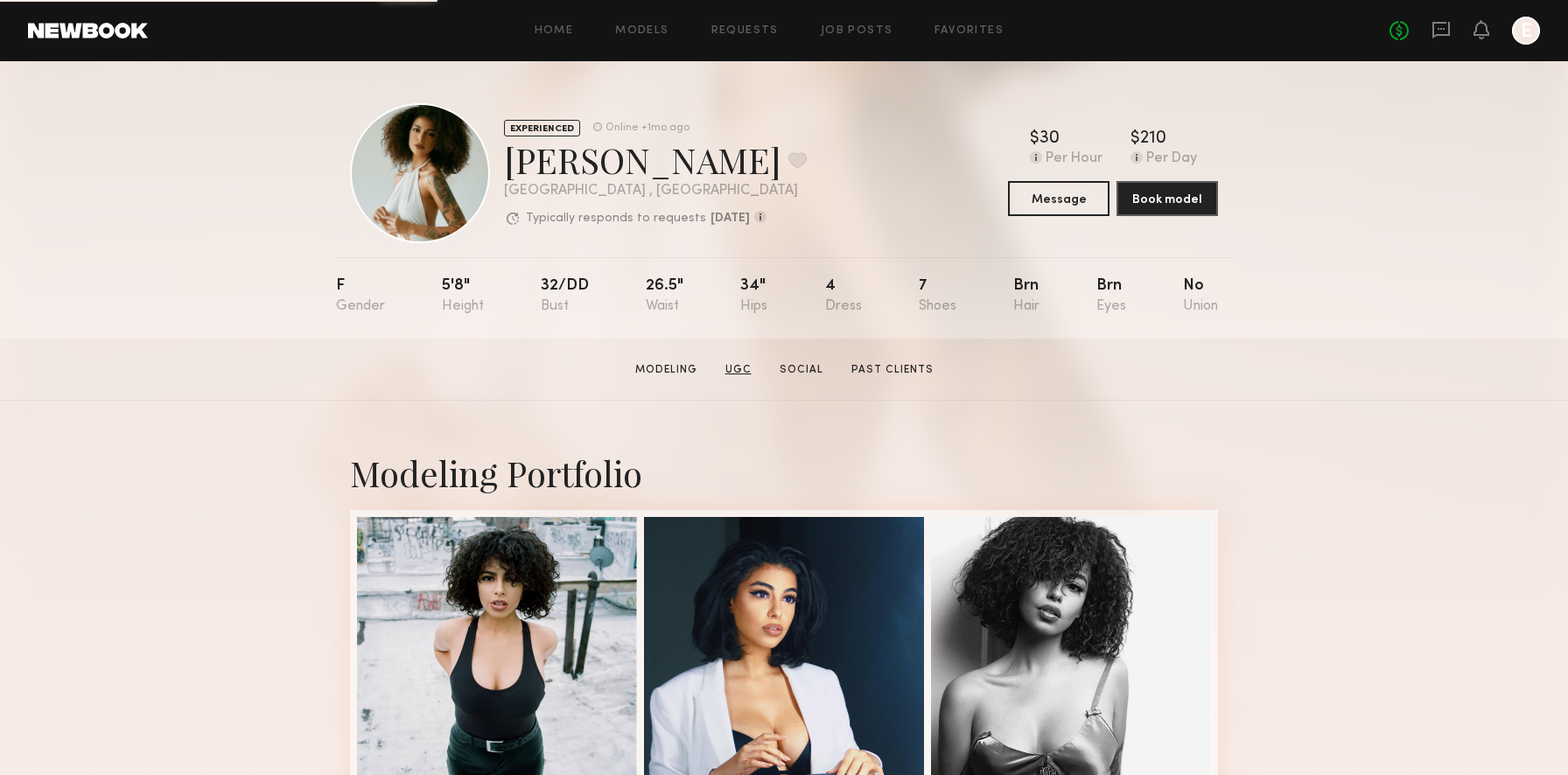
click at [749, 368] on link "UGC" at bounding box center [738, 370] width 40 height 16
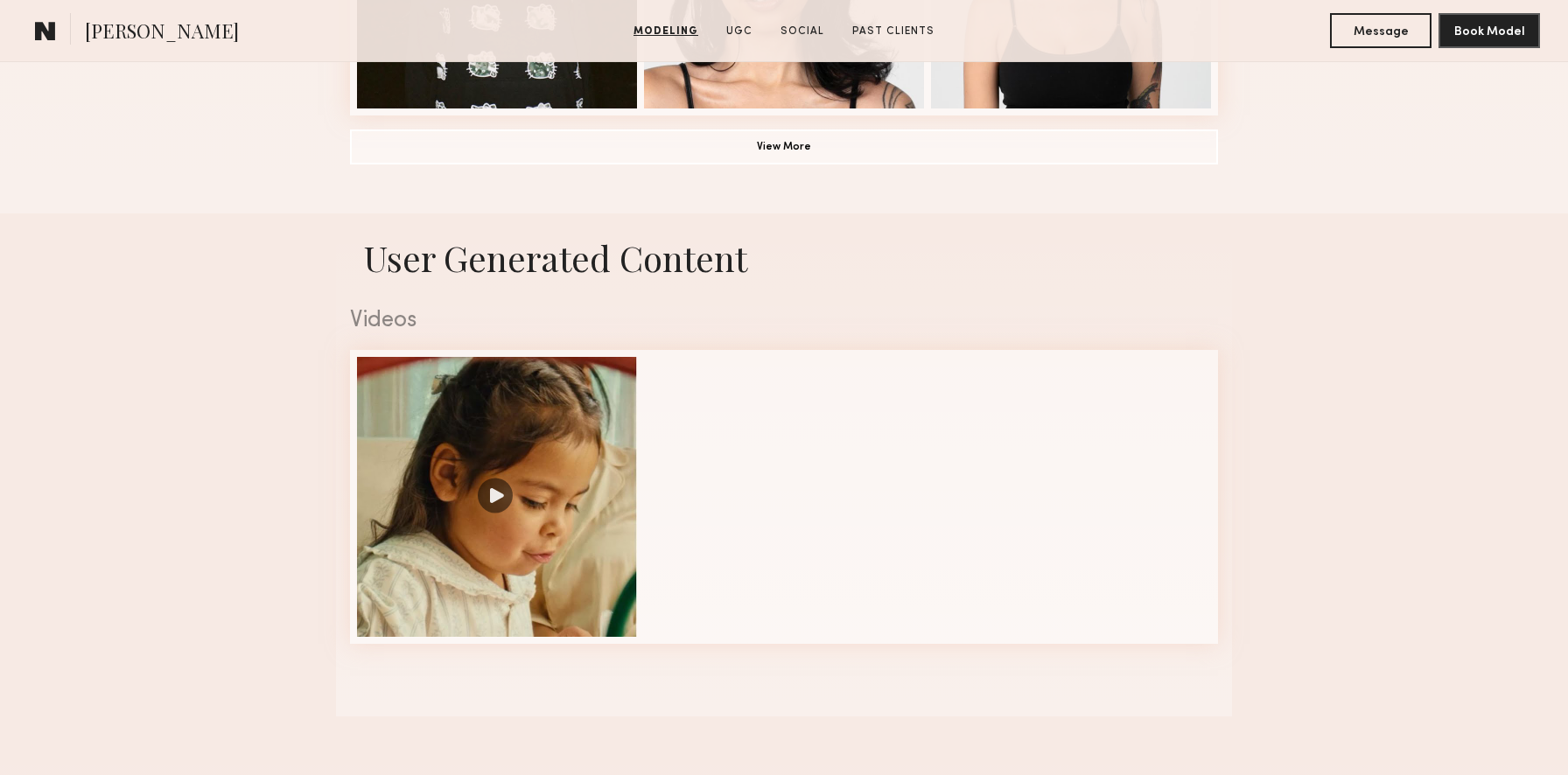
scroll to position [1622, 0]
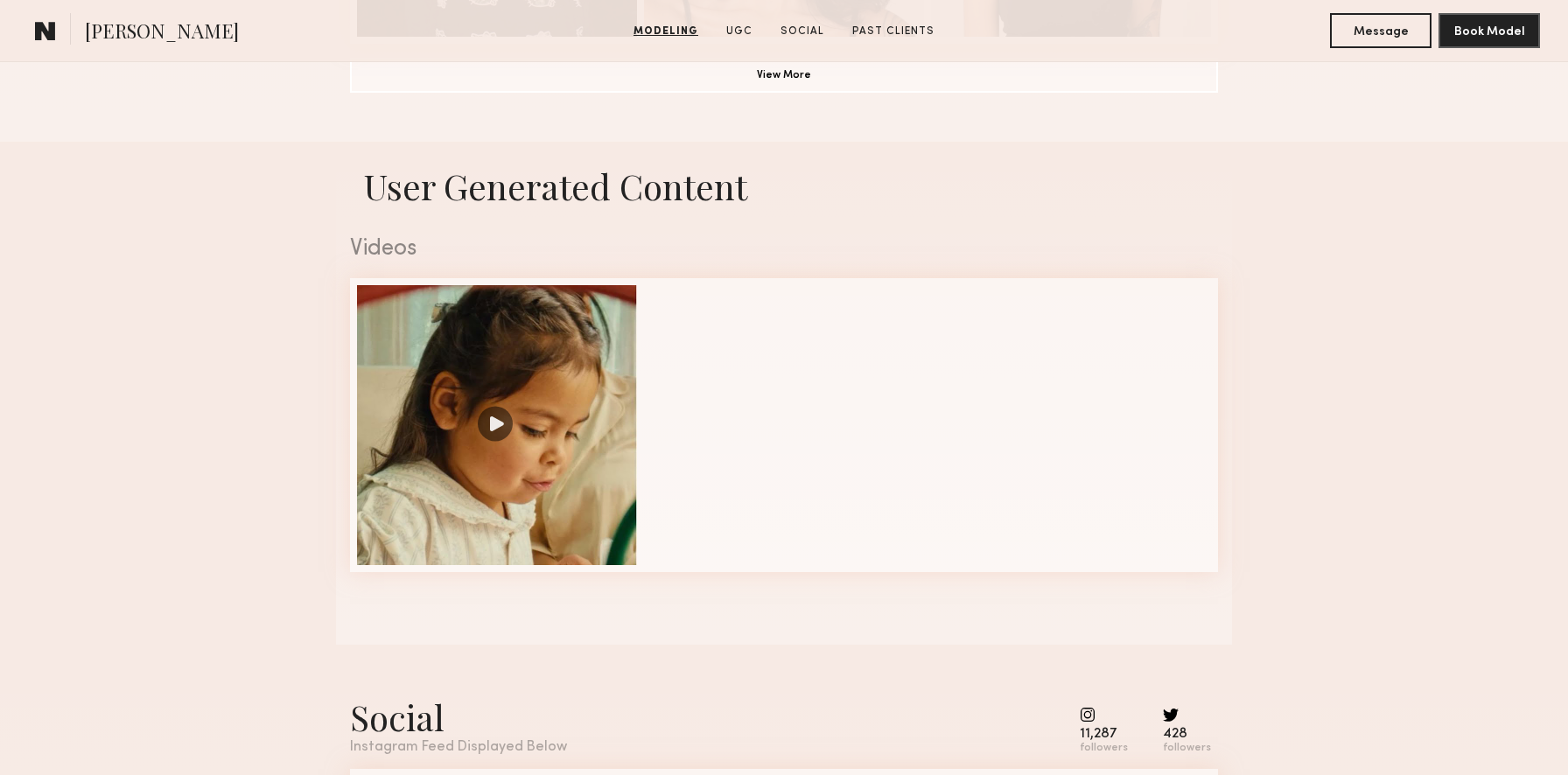
click at [515, 511] on div at bounding box center [496, 425] width 280 height 280
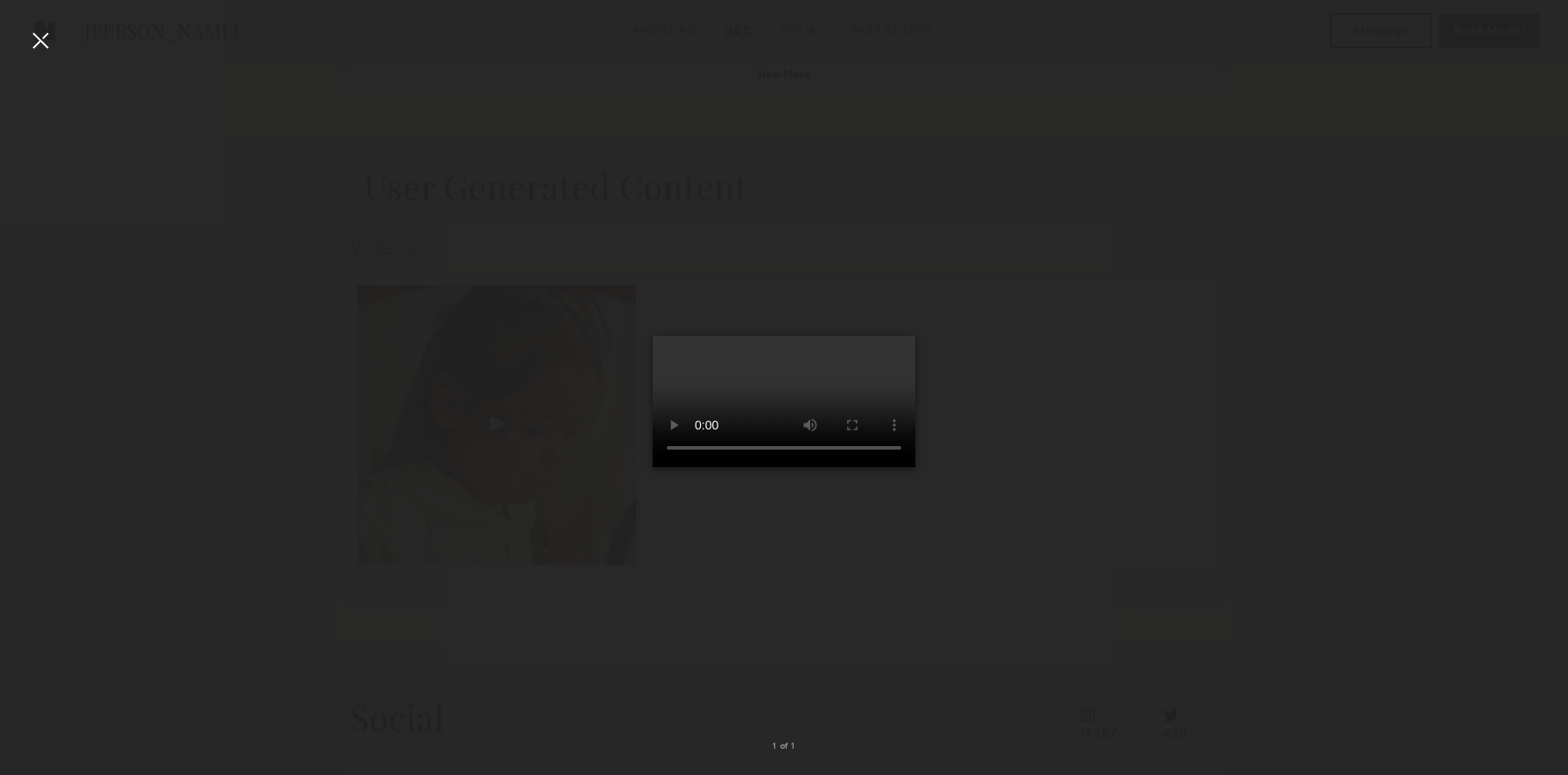
click at [41, 42] on div at bounding box center [40, 40] width 28 height 28
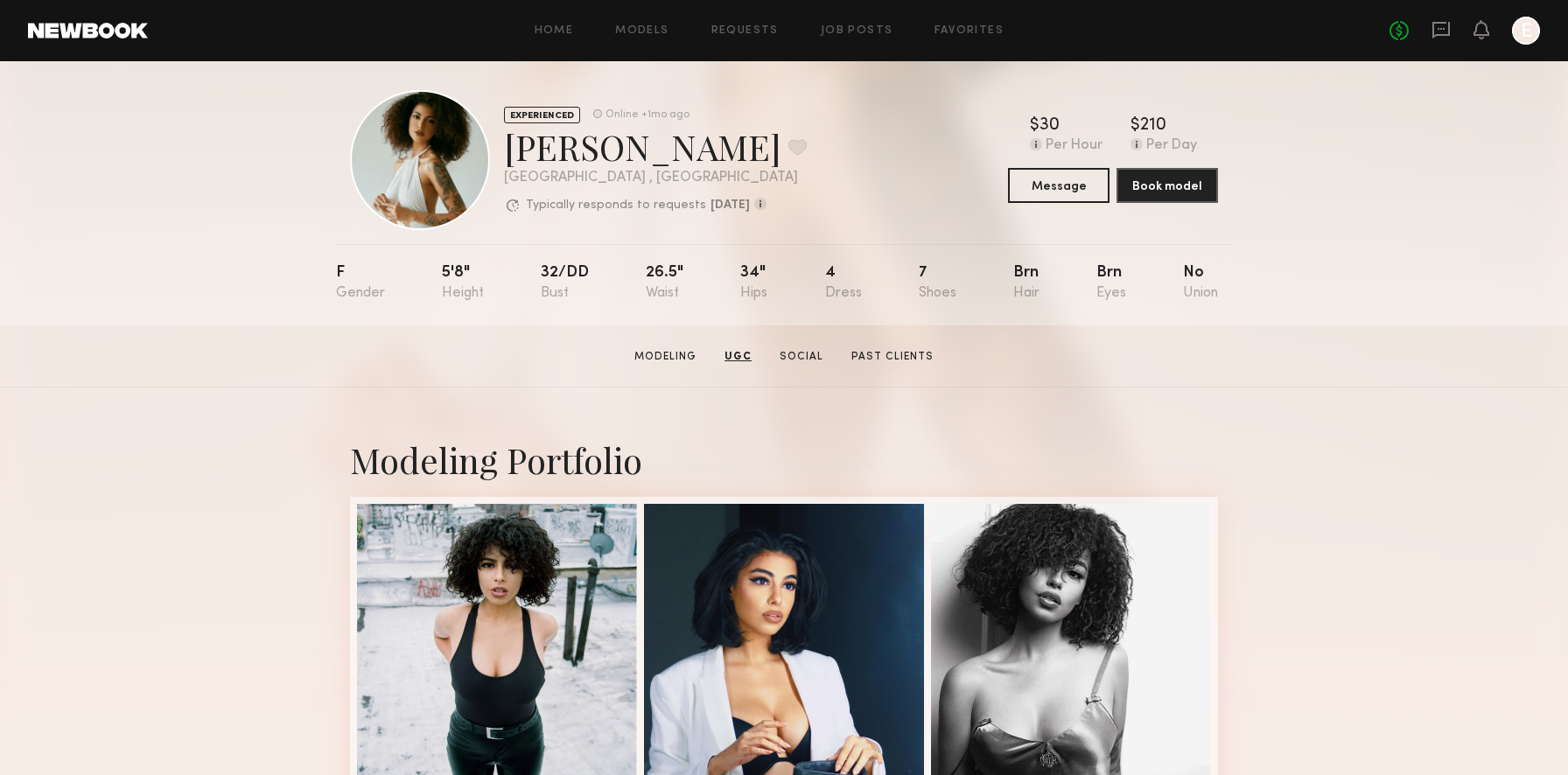
scroll to position [0, 0]
